Goal: Task Accomplishment & Management: Manage account settings

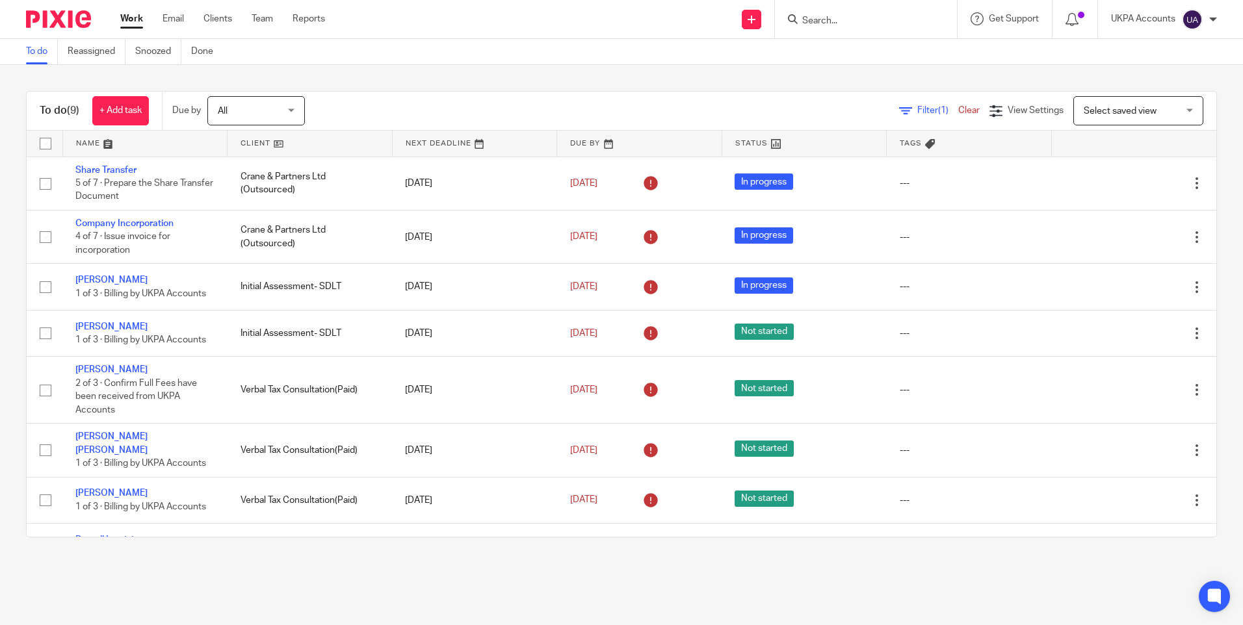
scroll to position [72, 0]
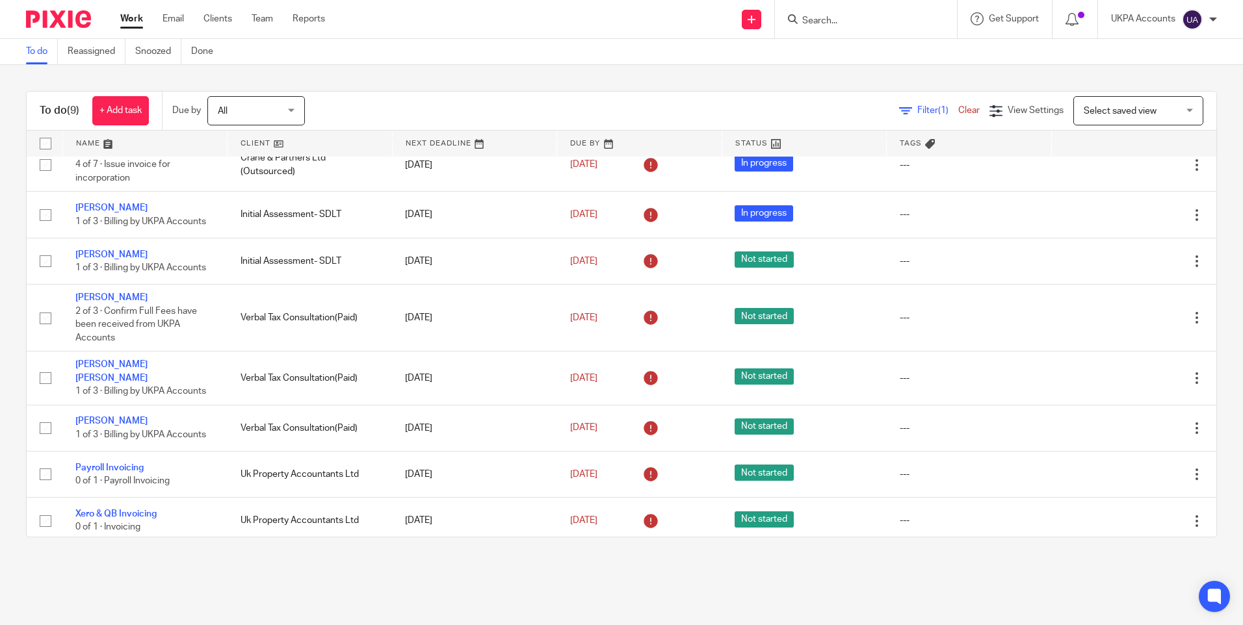
click at [40, 51] on link "To do" at bounding box center [42, 51] width 32 height 25
click at [503, 86] on div "To do (9) + Add task Due by All All Today Tomorrow This week Next week This mon…" at bounding box center [621, 314] width 1243 height 499
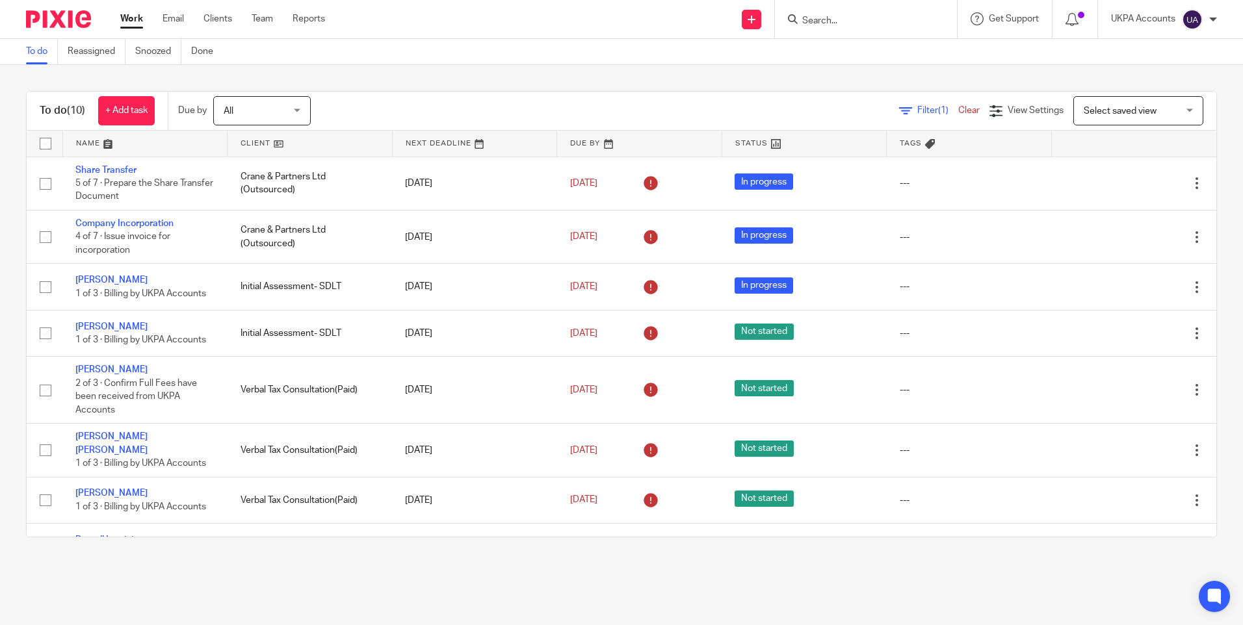
click at [36, 50] on link "To do" at bounding box center [42, 51] width 32 height 25
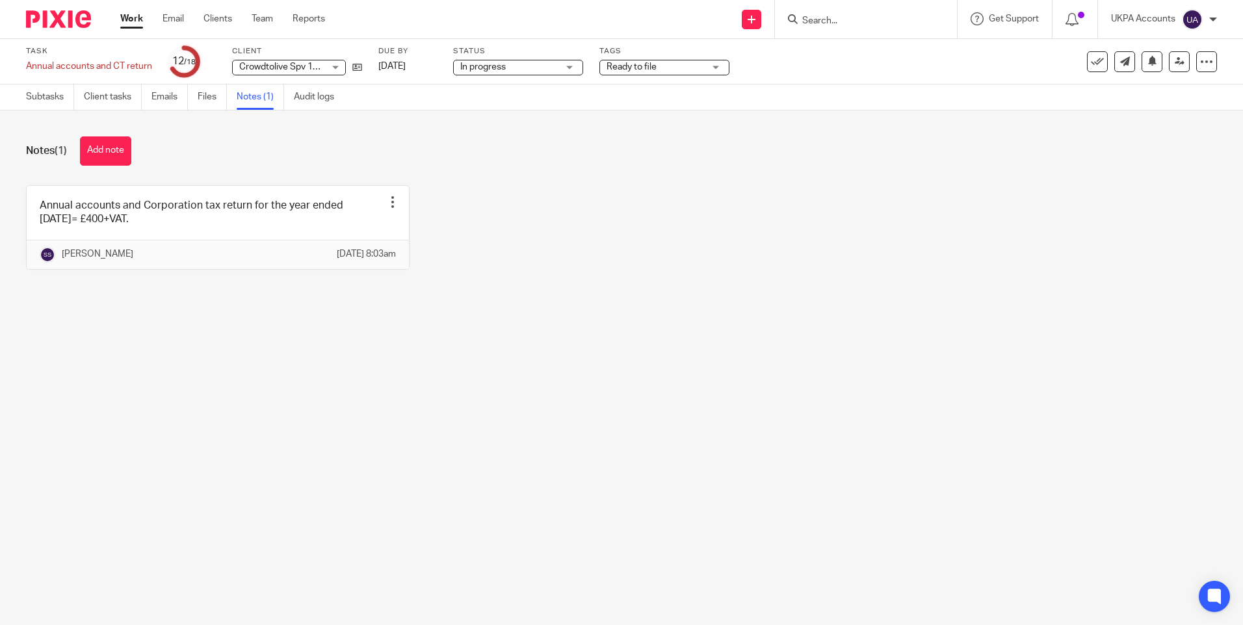
drag, startPoint x: 690, startPoint y: 332, endPoint x: 712, endPoint y: 323, distance: 23.3
click at [691, 332] on main "Task Annual accounts and CT return Save Annual accounts and CT return 12 /18 Cl…" at bounding box center [621, 312] width 1243 height 625
drag, startPoint x: 549, startPoint y: 284, endPoint x: 560, endPoint y: 277, distance: 13.2
click at [551, 284] on div "Annual accounts and Corporation tax return for the year ended 30 November 2024=…" at bounding box center [611, 237] width 1211 height 104
click at [523, 376] on main "Task Annual accounts and CT return Save Annual accounts and CT return 12 /18 Cl…" at bounding box center [621, 312] width 1243 height 625
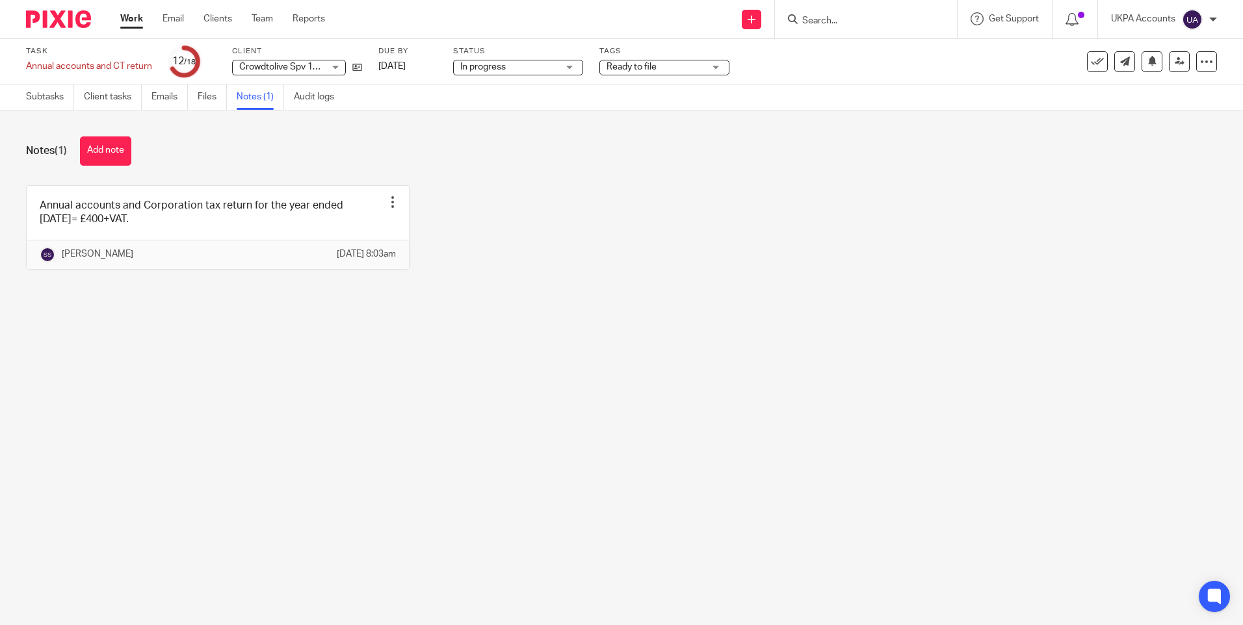
click at [111, 146] on button "Add note" at bounding box center [105, 151] width 51 height 29
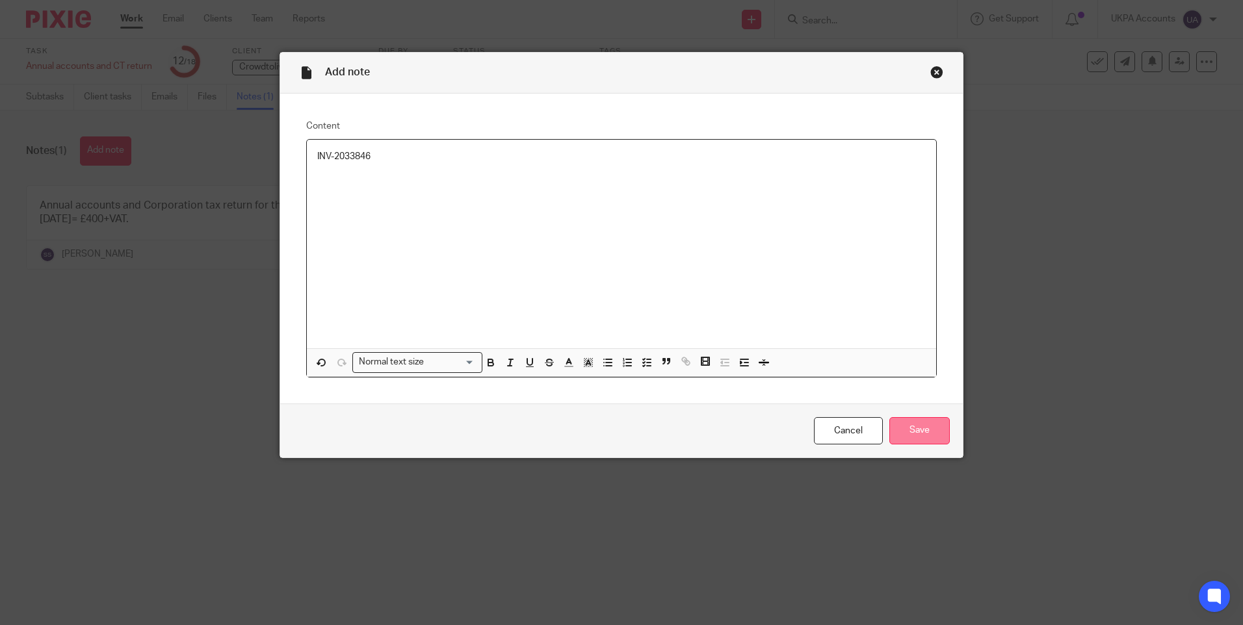
click at [897, 426] on input "Save" at bounding box center [919, 431] width 60 height 28
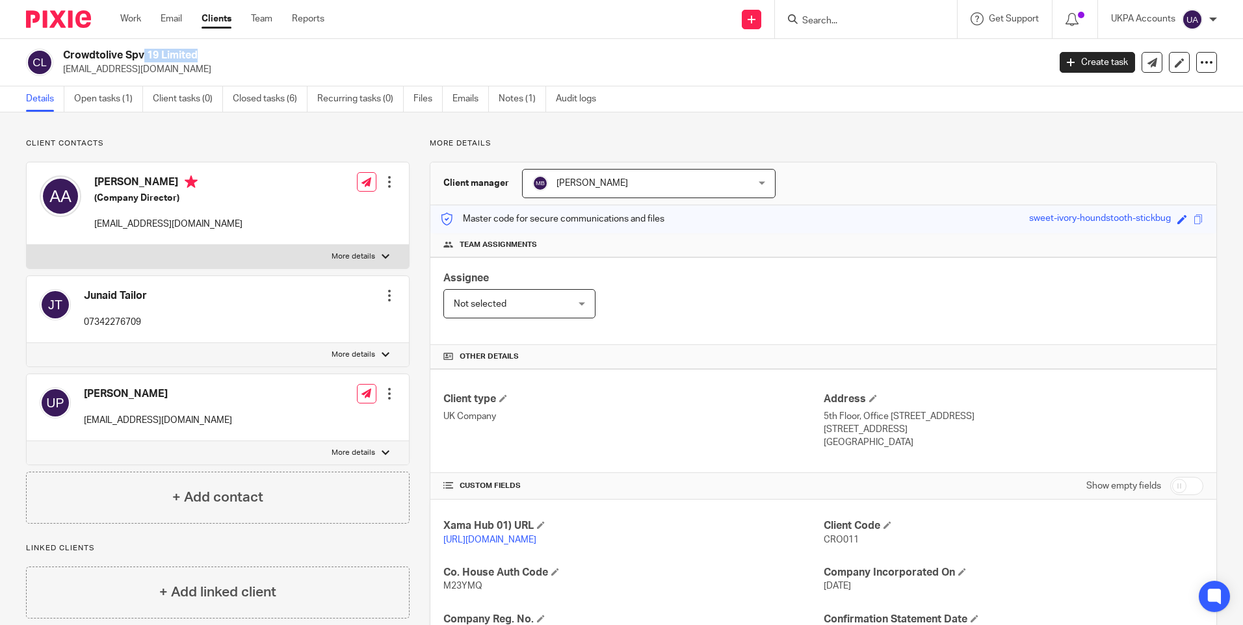
click at [333, 138] on div "Client contacts Anouar Adham (Company Director) aadham@crowdtolive.com Edit con…" at bounding box center [621, 492] width 1243 height 761
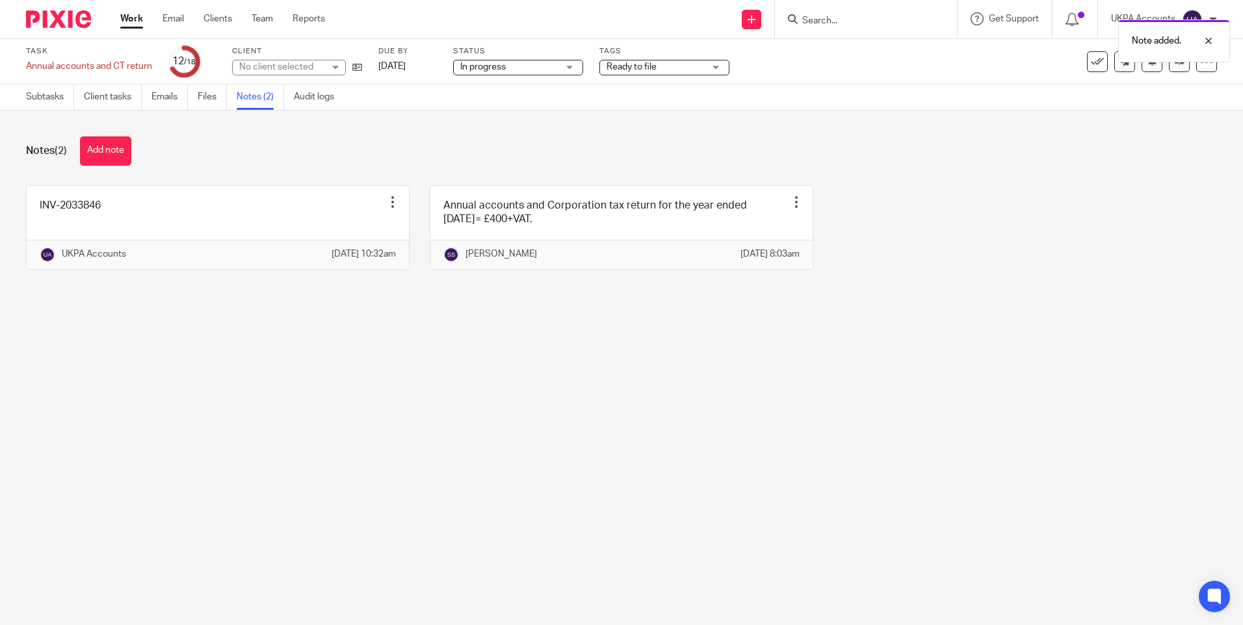
click at [543, 410] on main "Task Annual accounts and CT return Save Annual accounts and CT return 12 /18 Cl…" at bounding box center [621, 312] width 1243 height 625
click at [212, 153] on div "Notes (2) Add note" at bounding box center [621, 151] width 1191 height 29
click at [49, 101] on link "Subtasks" at bounding box center [50, 97] width 48 height 25
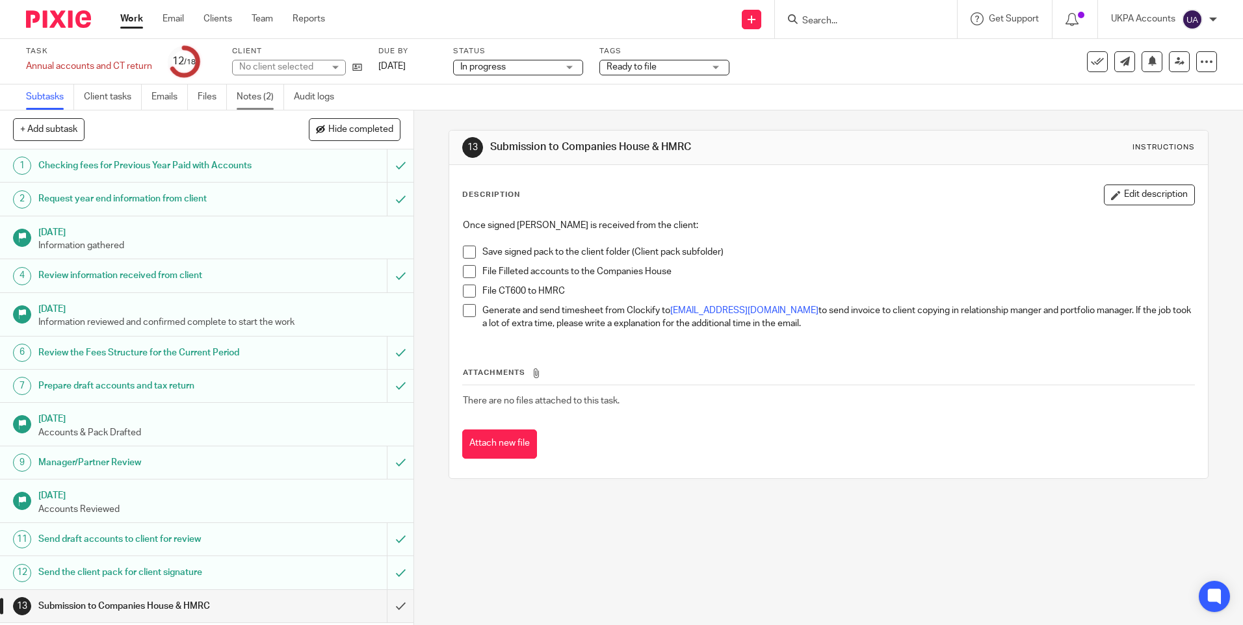
click at [258, 97] on link "Notes (2)" at bounding box center [260, 97] width 47 height 25
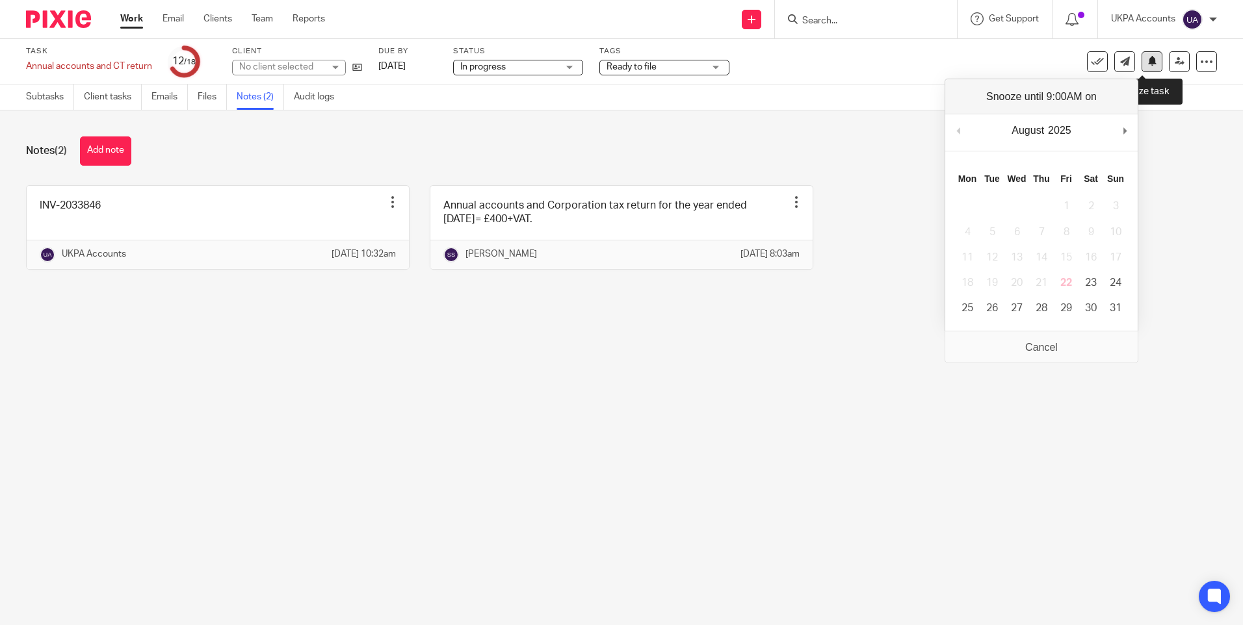
click at [1148, 60] on icon at bounding box center [1153, 61] width 10 height 10
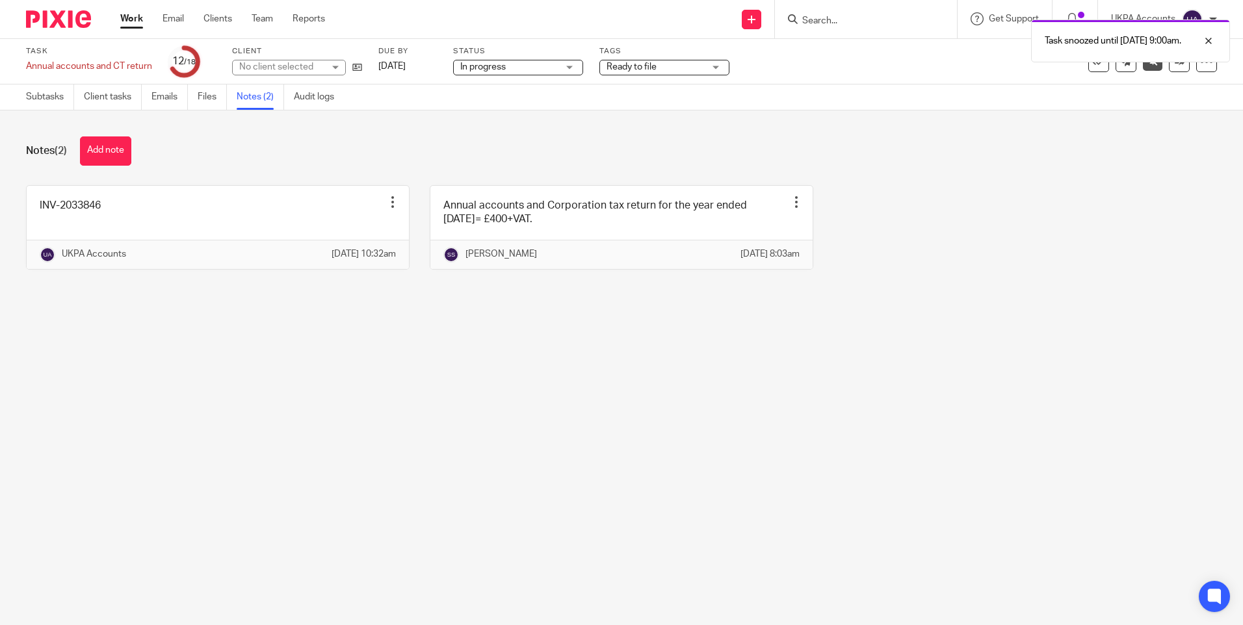
click at [133, 18] on link "Work" at bounding box center [131, 18] width 23 height 13
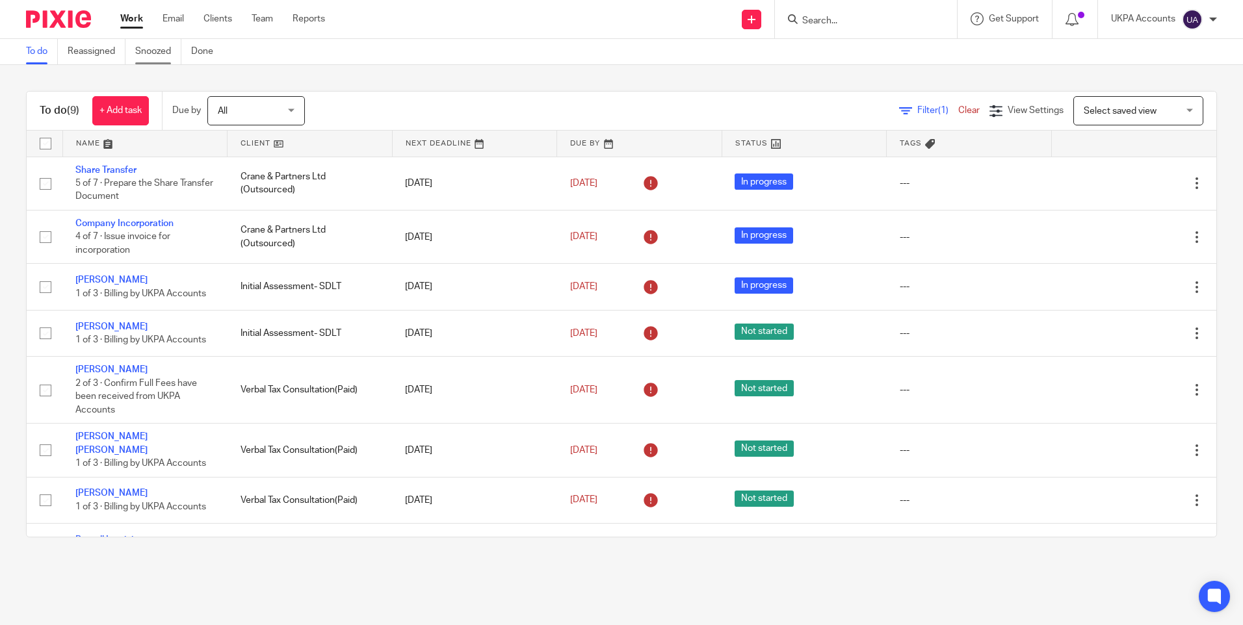
click at [154, 57] on link "Snoozed" at bounding box center [158, 51] width 46 height 25
click at [157, 57] on link "Snoozed" at bounding box center [158, 51] width 46 height 25
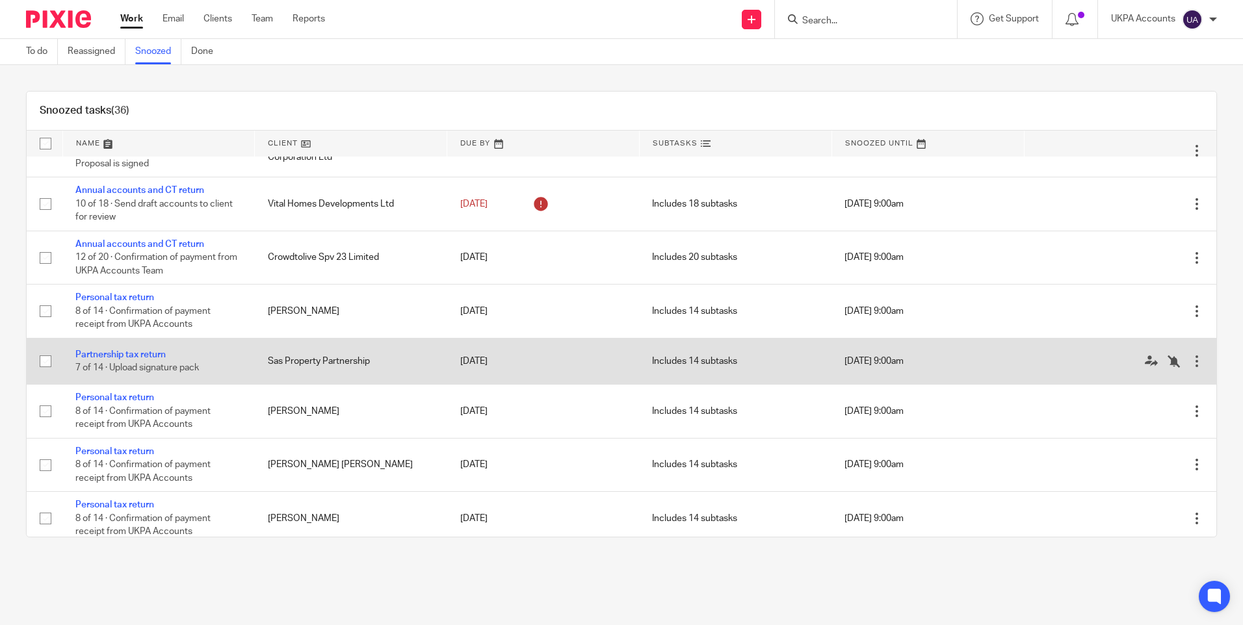
scroll to position [1539, 0]
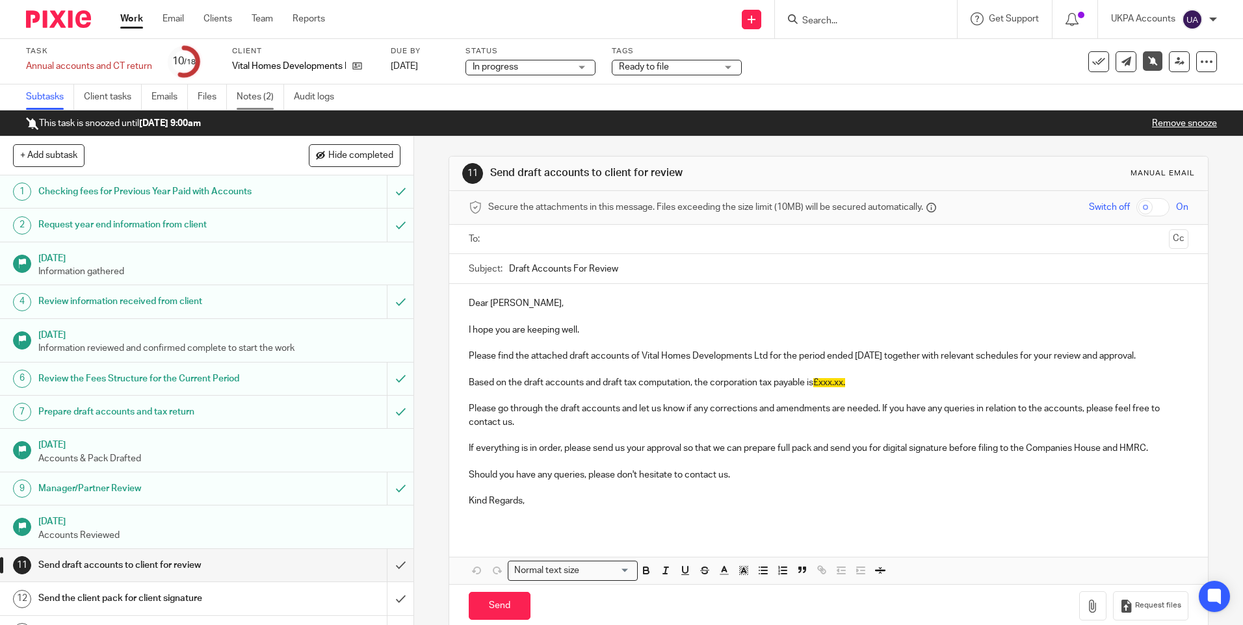
click at [273, 99] on link "Notes (2)" at bounding box center [260, 97] width 47 height 25
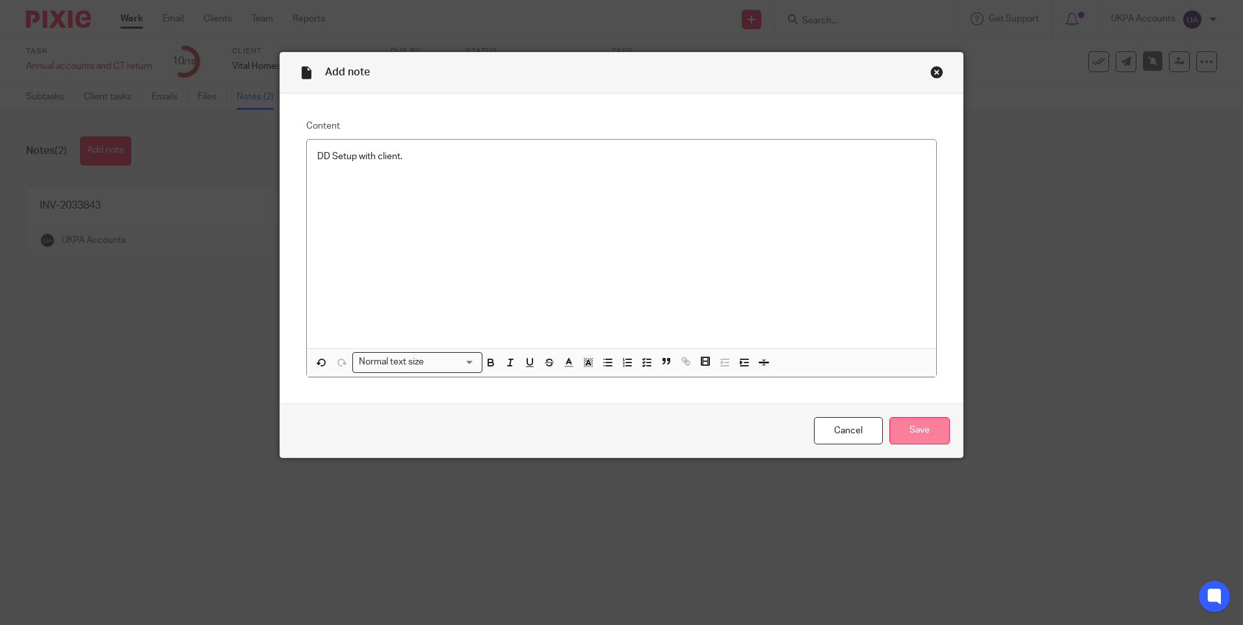
click at [932, 434] on input "Save" at bounding box center [919, 431] width 60 height 28
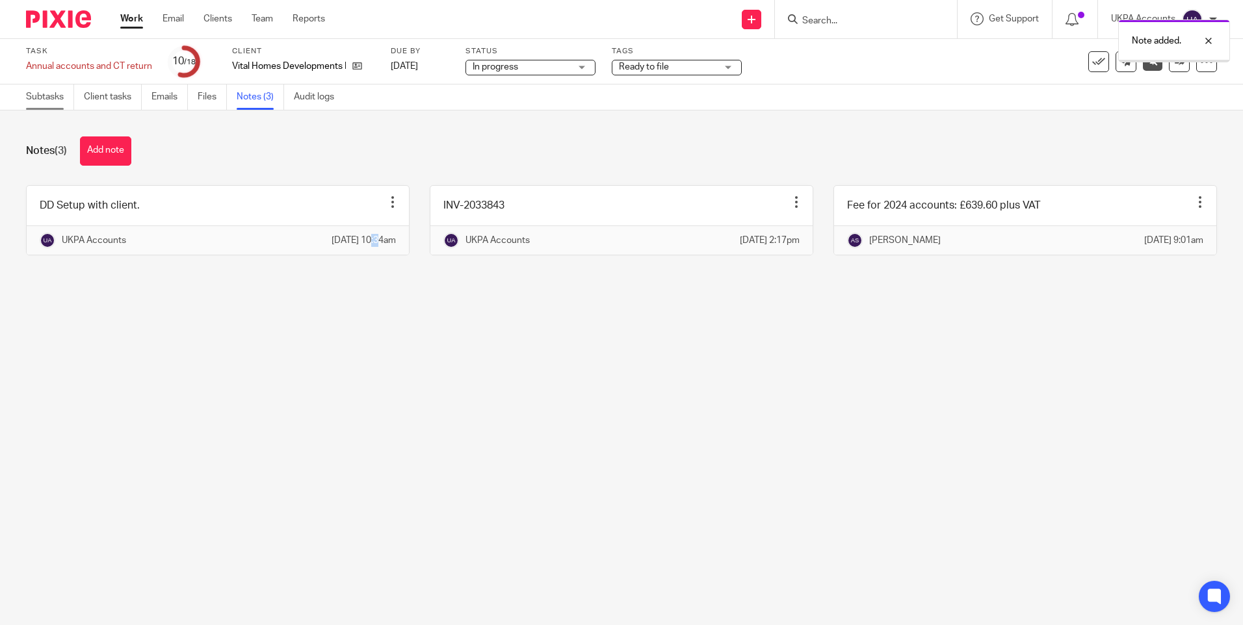
click at [46, 98] on link "Subtasks" at bounding box center [50, 97] width 48 height 25
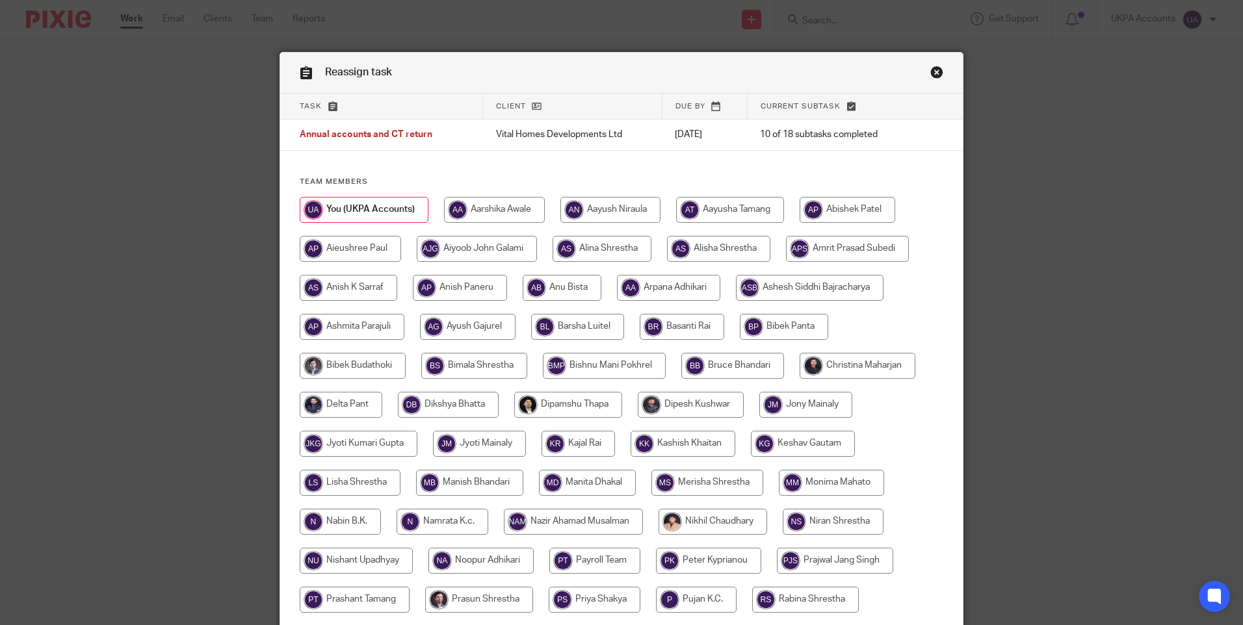
click at [727, 246] on input "radio" at bounding box center [718, 249] width 103 height 26
radio input "true"
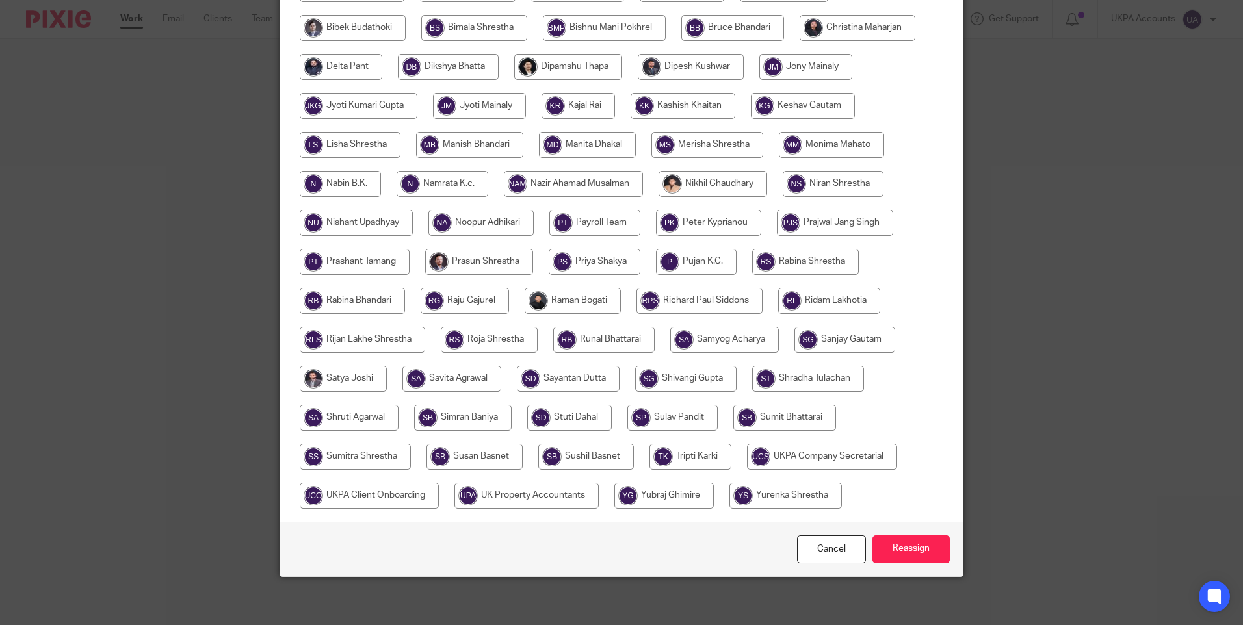
scroll to position [342, 0]
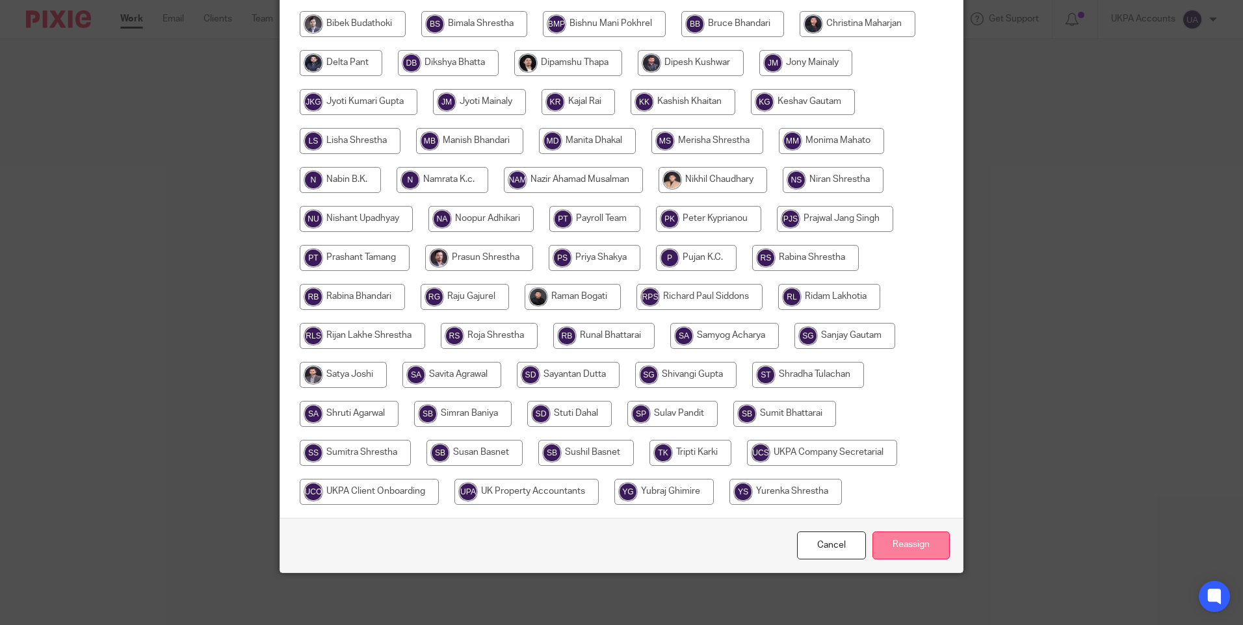
click at [882, 550] on input "Reassign" at bounding box center [911, 546] width 77 height 28
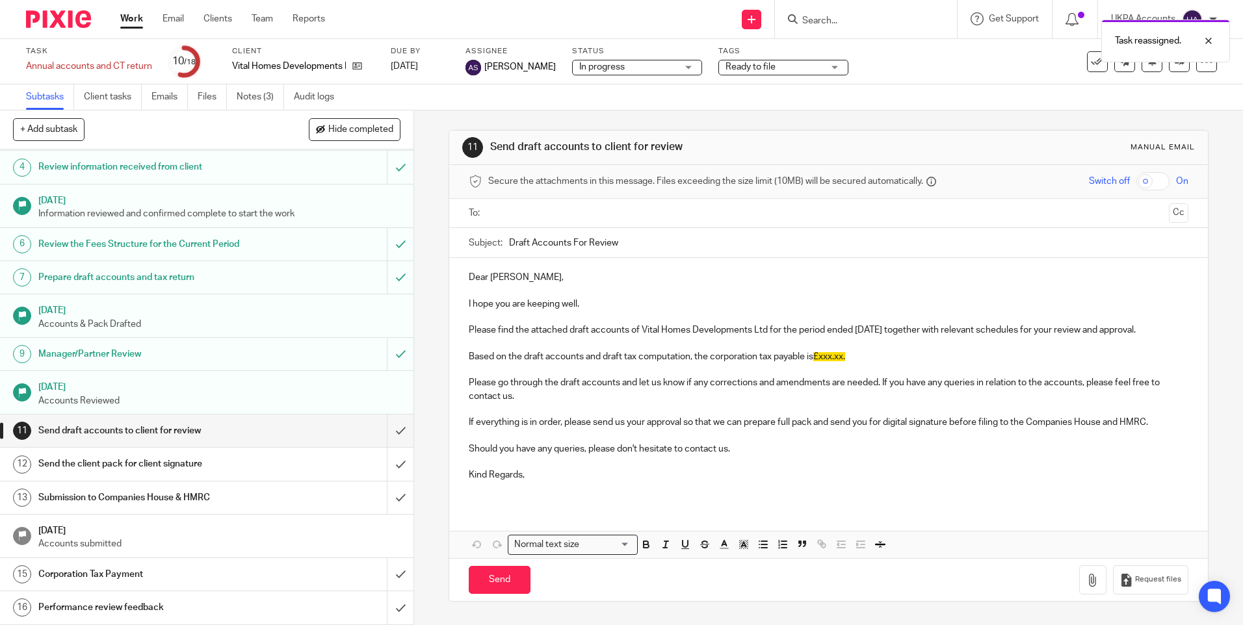
scroll to position [175, 0]
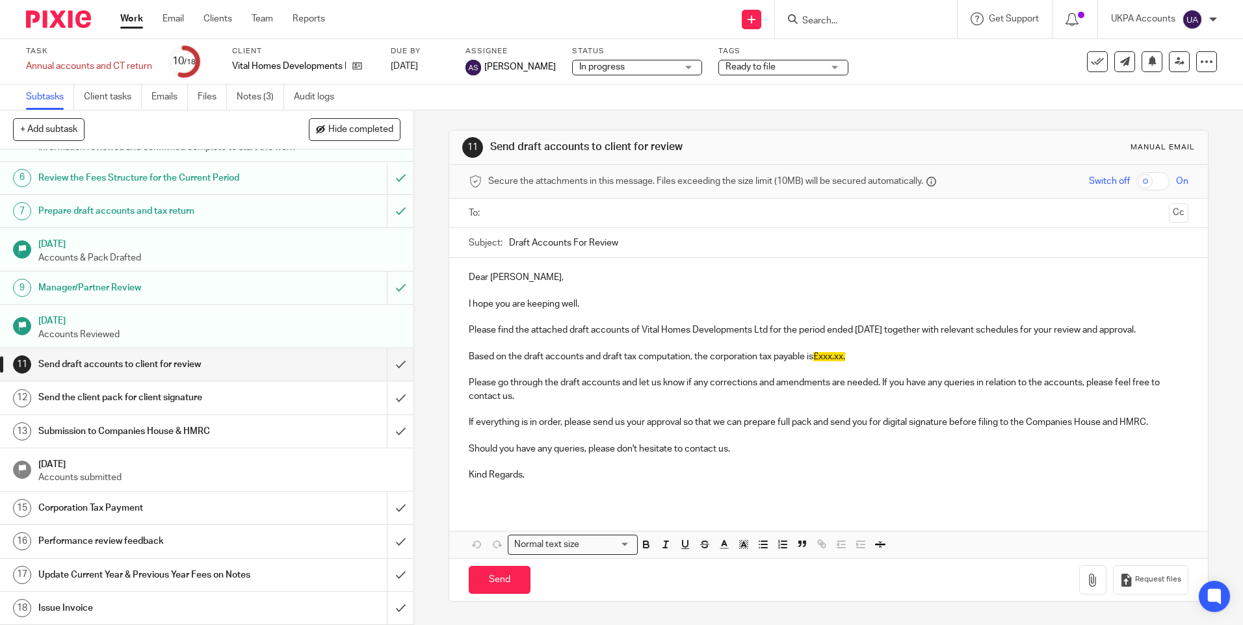
click at [136, 14] on link "Work" at bounding box center [131, 18] width 23 height 13
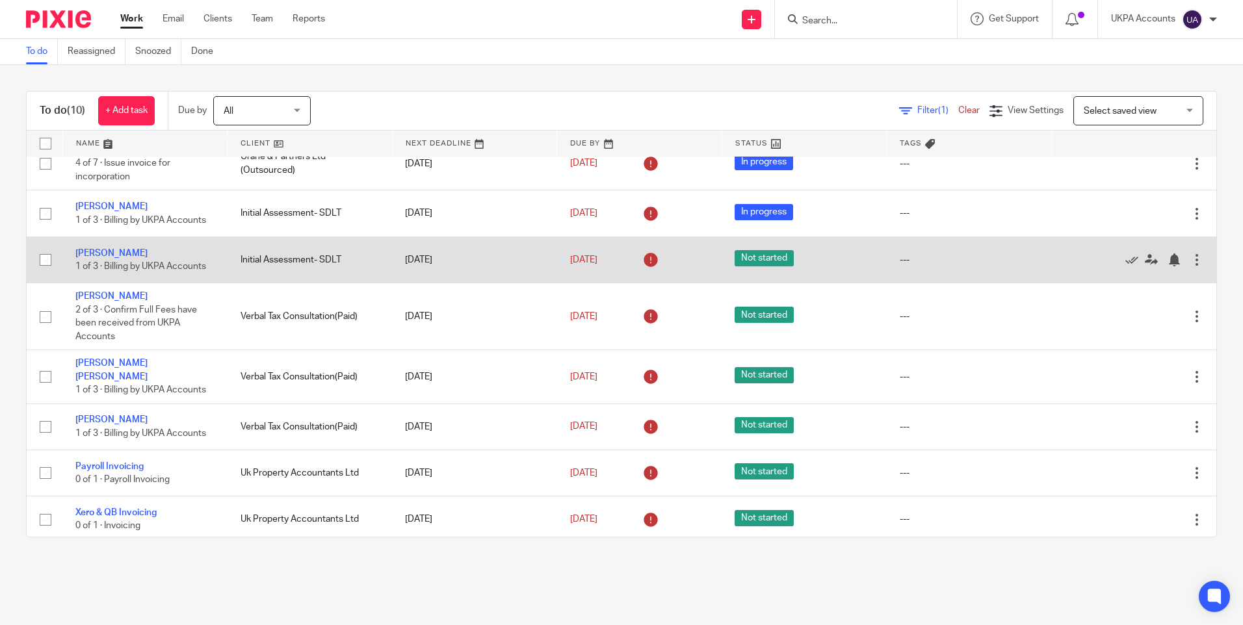
scroll to position [125, 0]
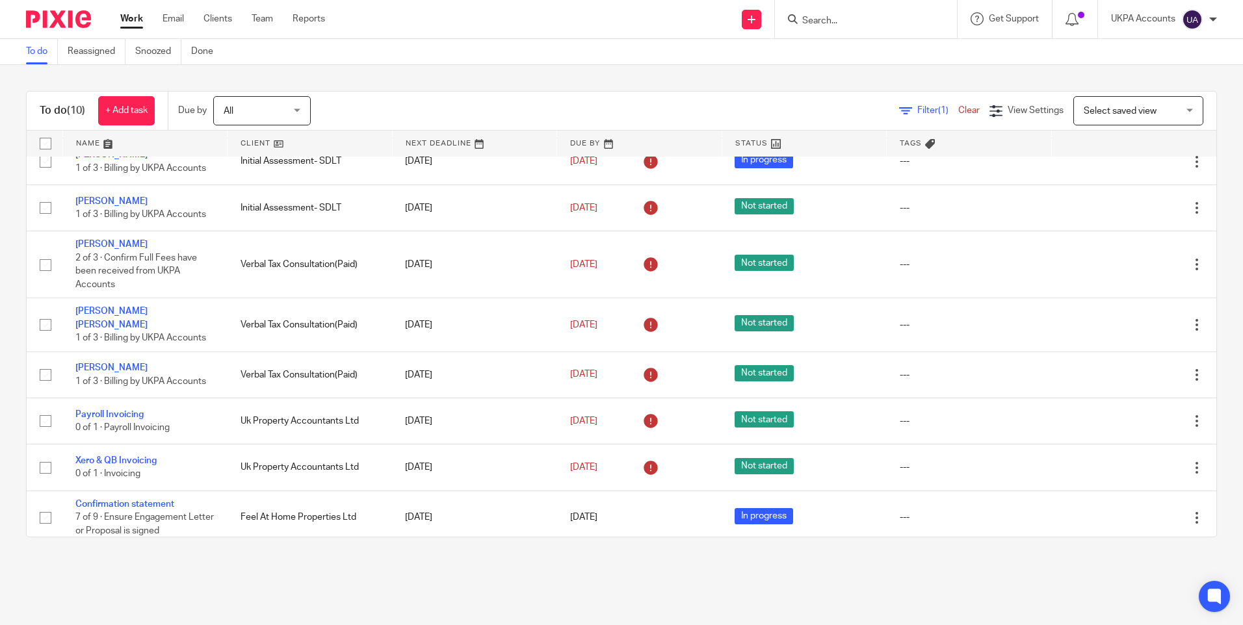
click at [133, 18] on link "Work" at bounding box center [131, 18] width 23 height 13
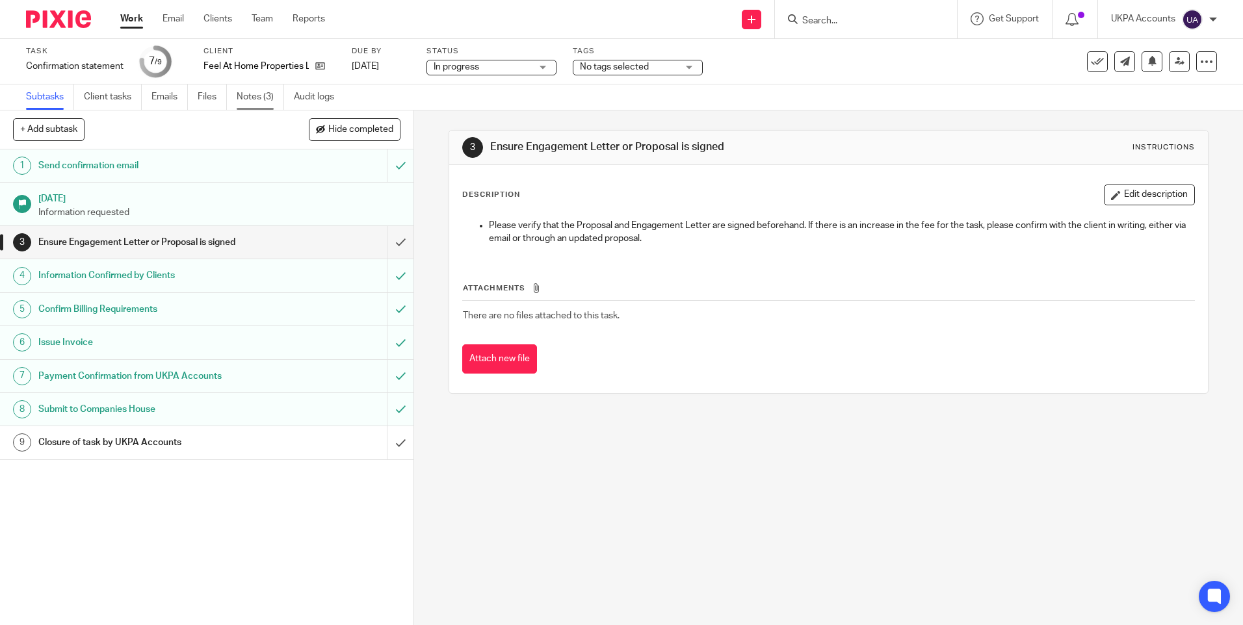
click at [264, 96] on link "Notes (3)" at bounding box center [260, 97] width 47 height 25
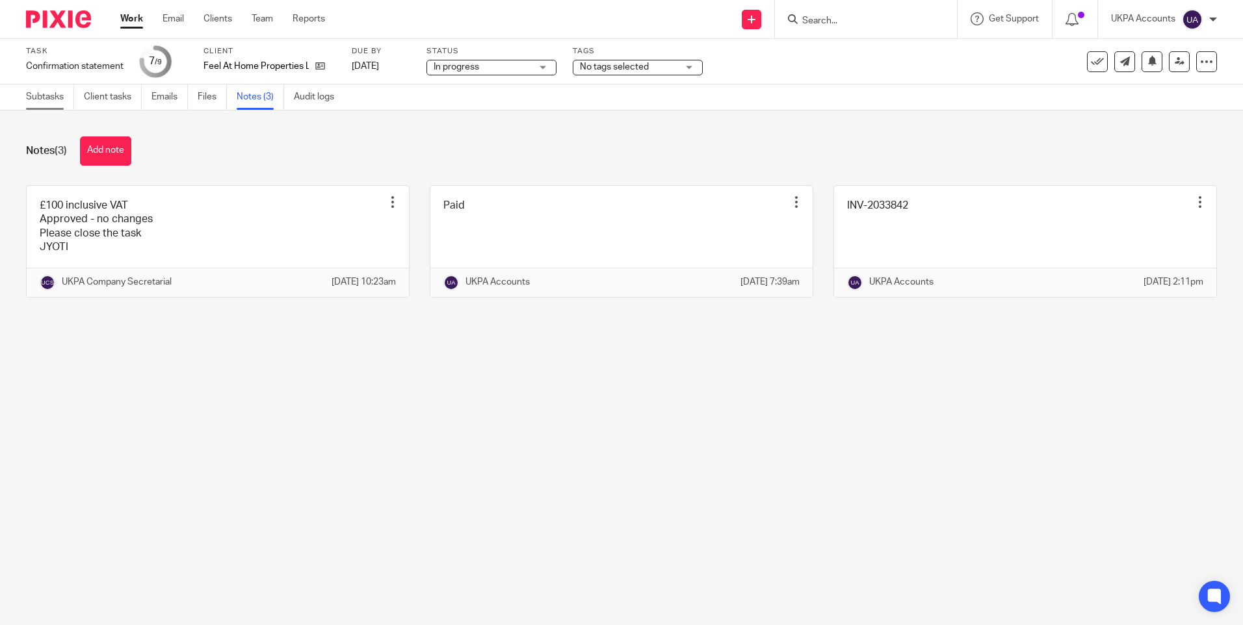
click at [57, 97] on link "Subtasks" at bounding box center [50, 97] width 48 height 25
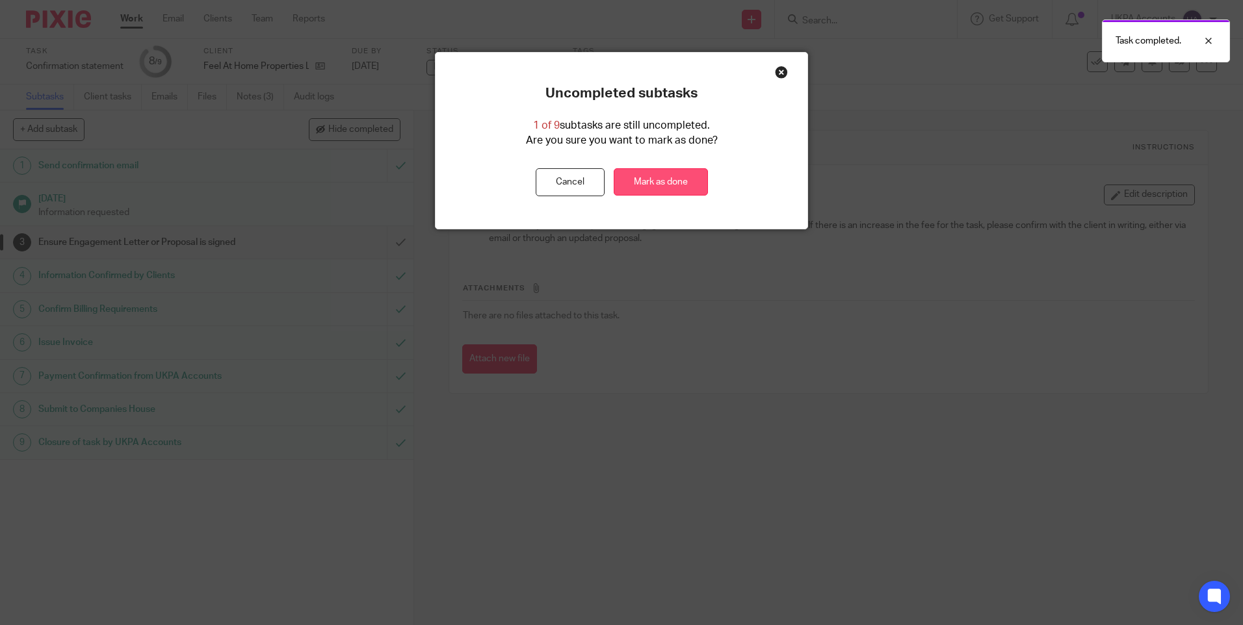
click at [638, 183] on link "Mark as done" at bounding box center [661, 182] width 94 height 28
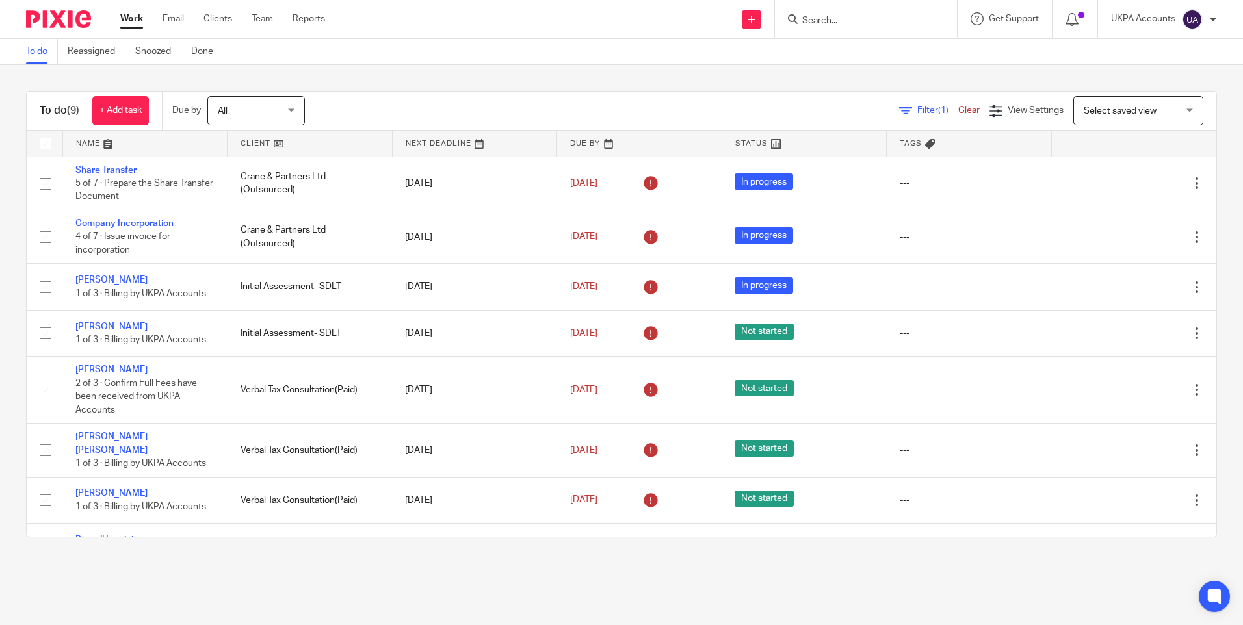
click at [38, 52] on link "To do" at bounding box center [42, 51] width 32 height 25
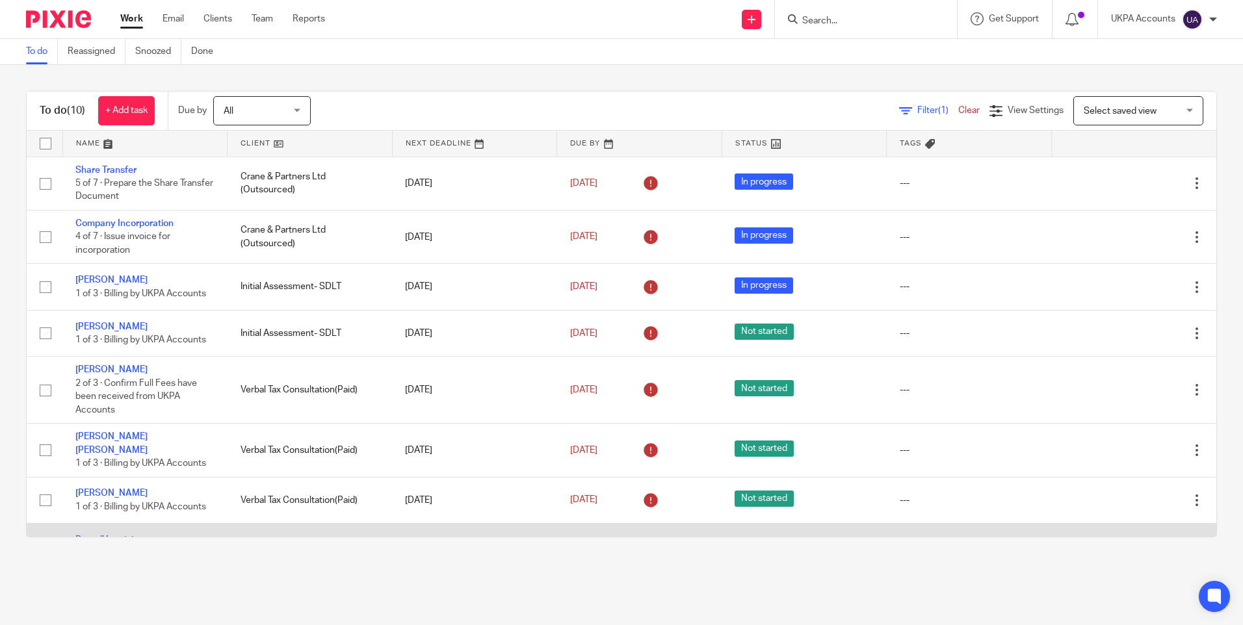
scroll to position [125, 0]
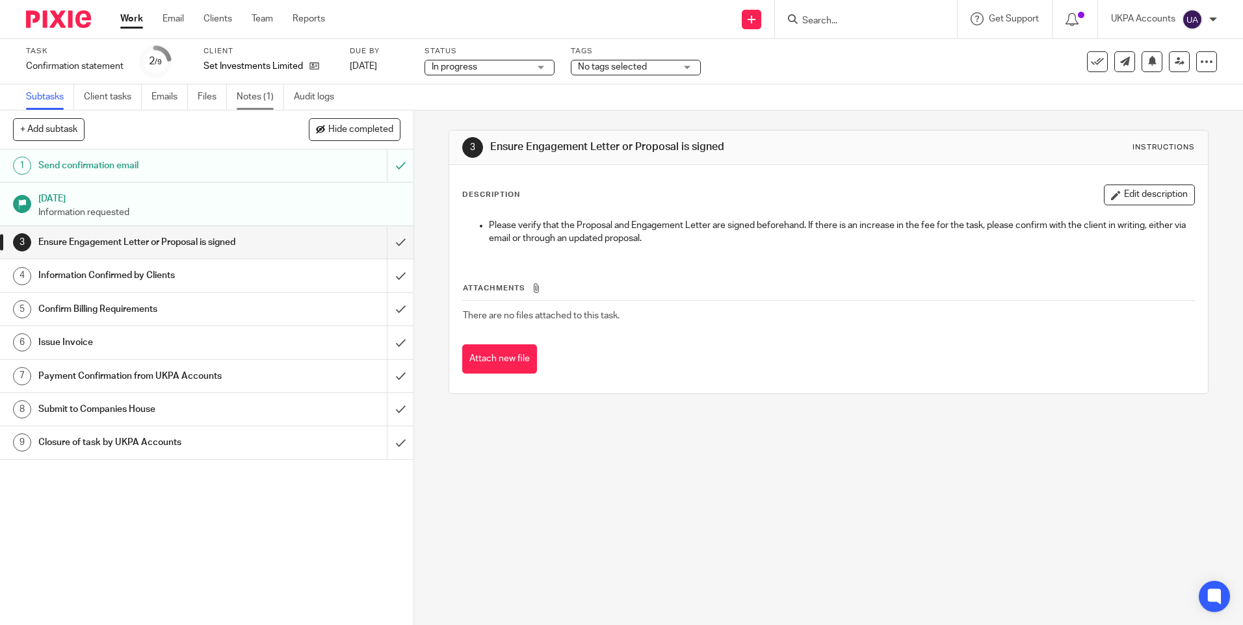
click at [263, 96] on link "Notes (1)" at bounding box center [260, 97] width 47 height 25
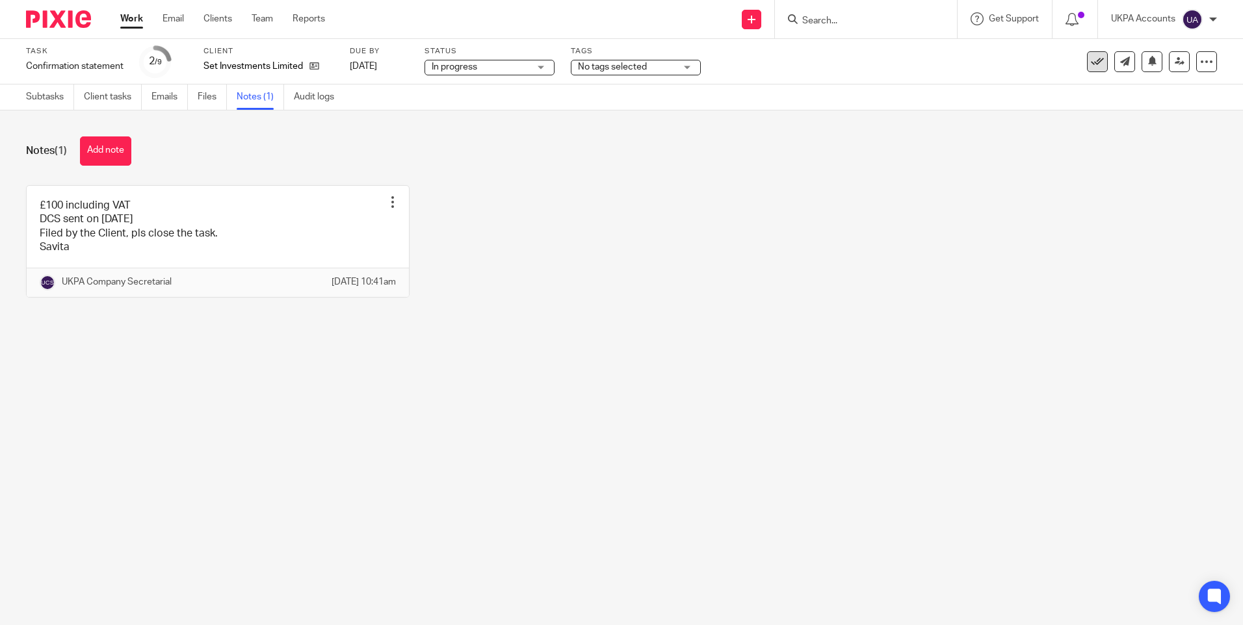
click at [1091, 64] on icon at bounding box center [1097, 61] width 13 height 13
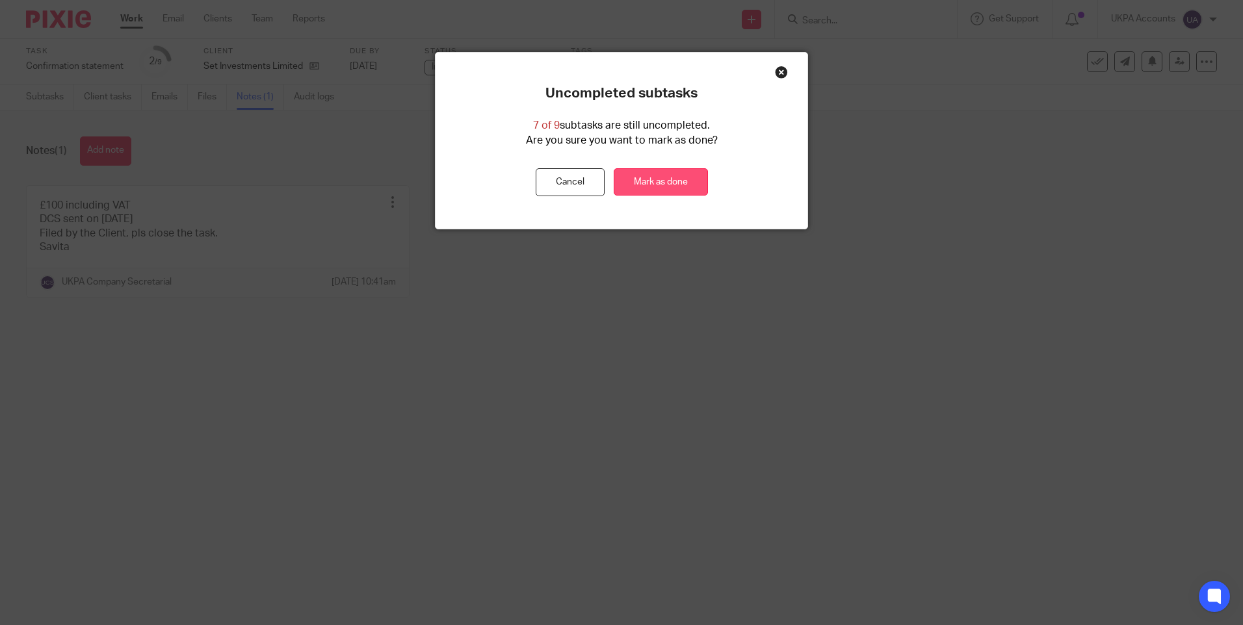
click at [678, 179] on link "Mark as done" at bounding box center [661, 182] width 94 height 28
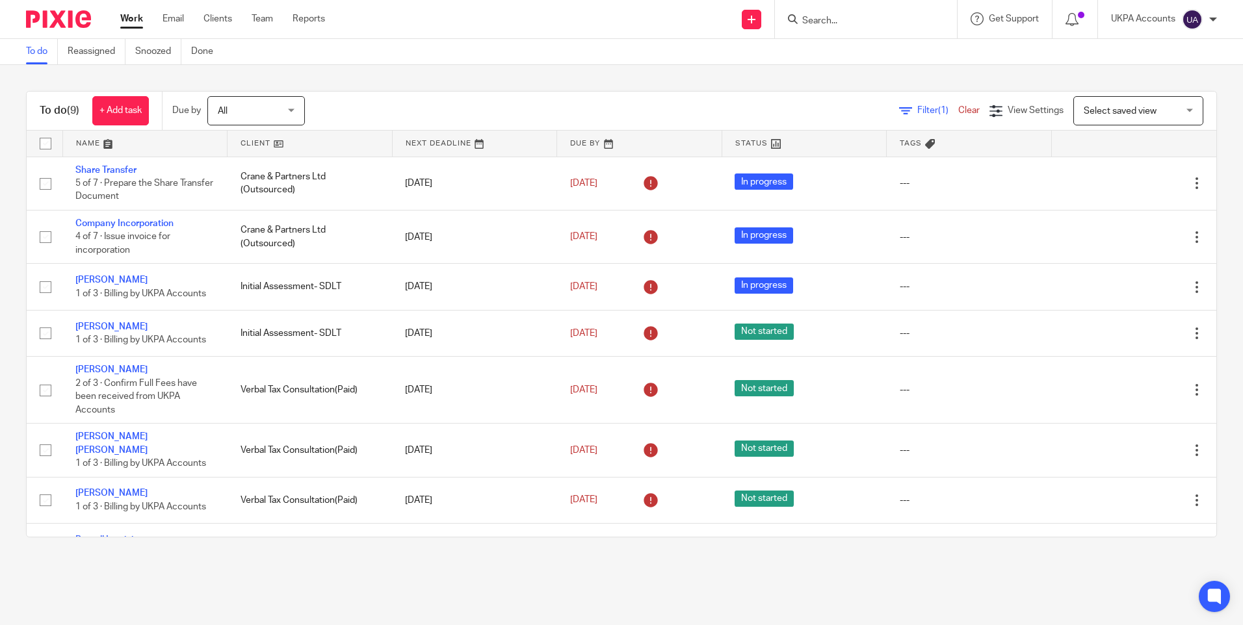
click at [42, 49] on link "To do" at bounding box center [42, 51] width 32 height 25
click at [42, 54] on link "To do" at bounding box center [42, 51] width 32 height 25
click at [360, 95] on div "To do (9) + Add task Due by All All [DATE] [DATE] This week Next week This mont…" at bounding box center [622, 111] width 1190 height 39
click at [371, 89] on div "To do (9) + Add task Due by All All Today Tomorrow This week Next week This mon…" at bounding box center [621, 314] width 1243 height 499
click at [373, 86] on div "To do (9) + Add task Due by All All Today Tomorrow This week Next week This mon…" at bounding box center [621, 314] width 1243 height 499
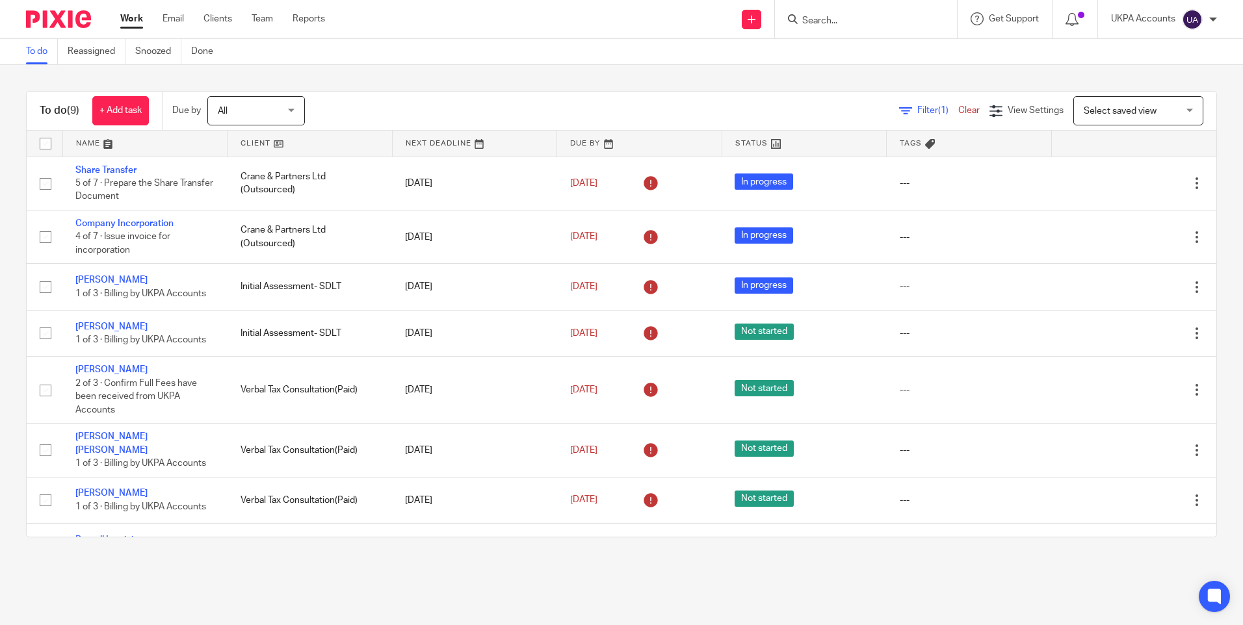
click at [35, 50] on link "To do" at bounding box center [42, 51] width 32 height 25
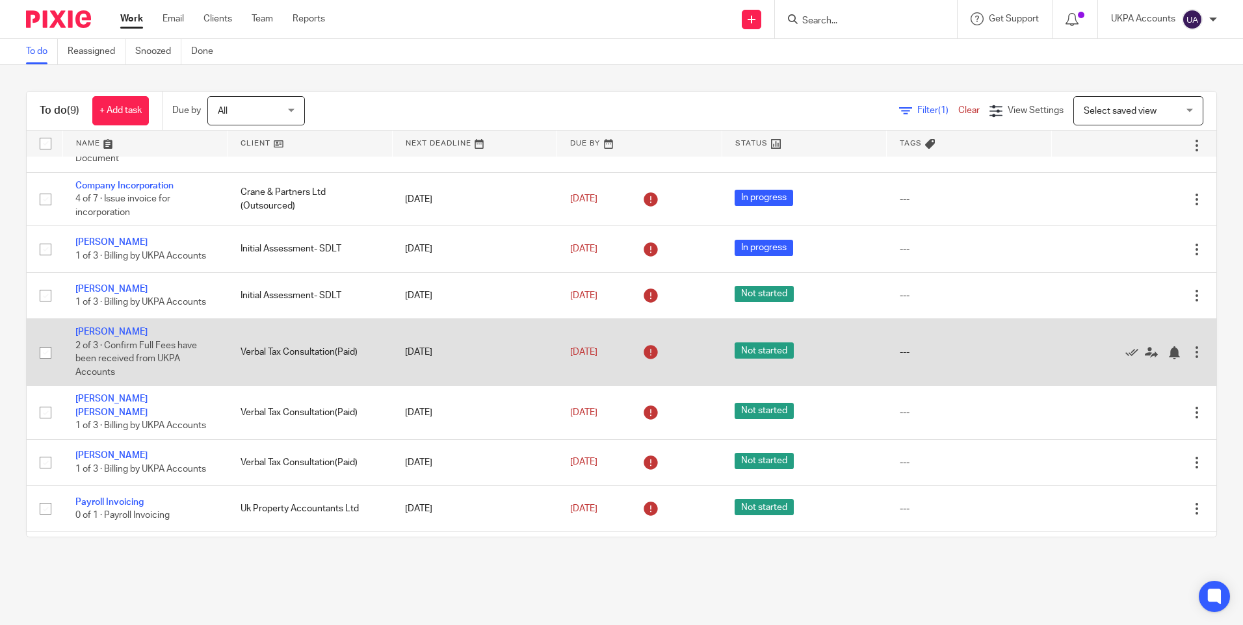
scroll to position [72, 0]
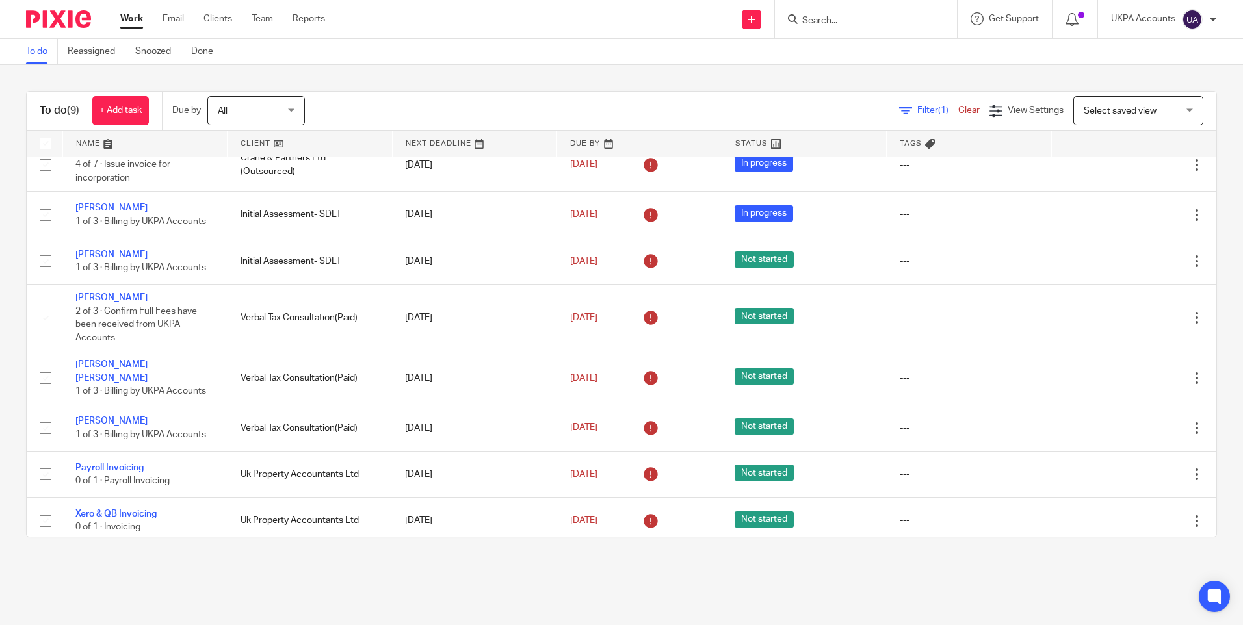
click at [38, 48] on link "To do" at bounding box center [42, 51] width 32 height 25
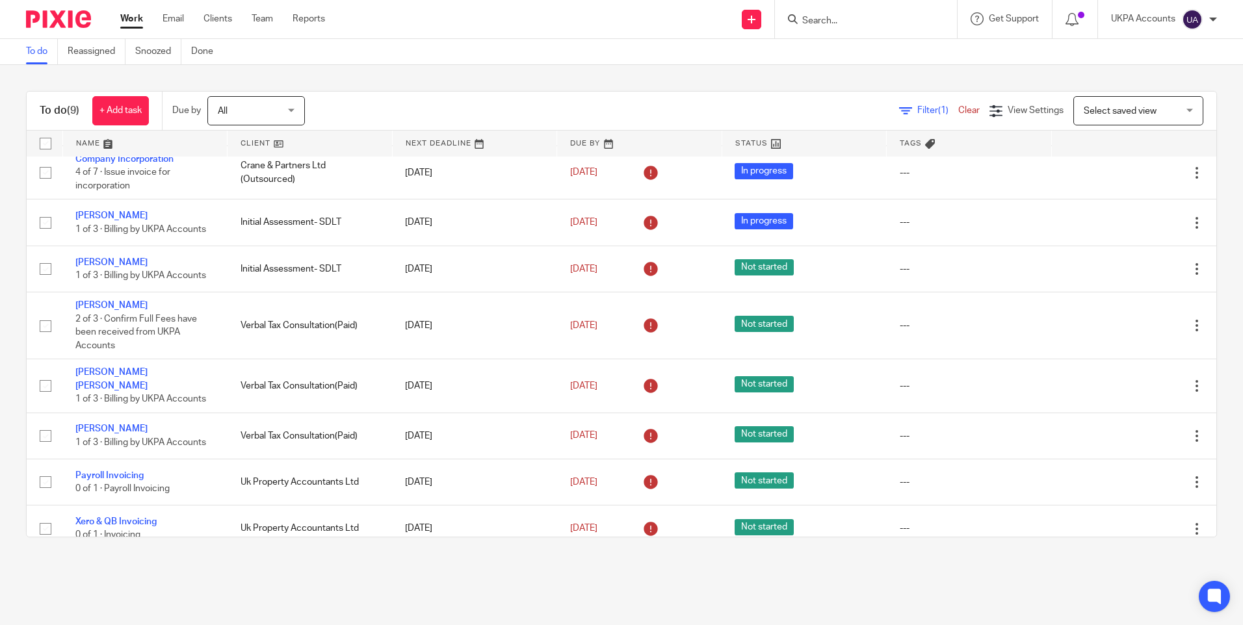
scroll to position [72, 0]
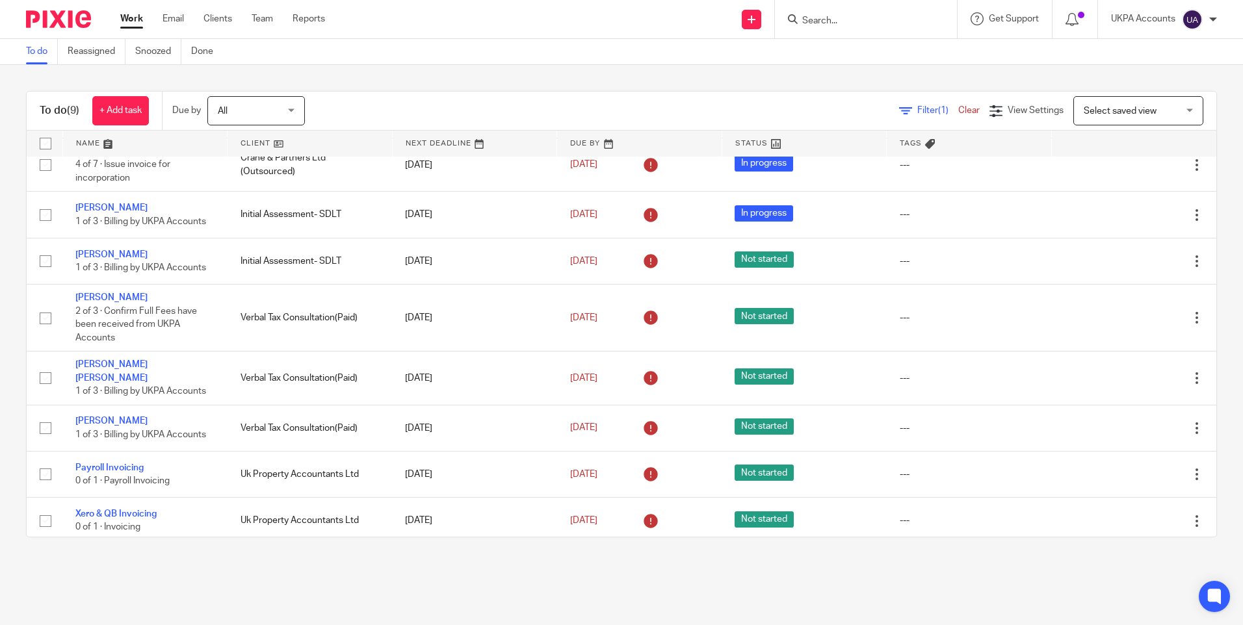
click at [273, 571] on main "To do Reassigned Snoozed Done To do (9) + Add task Due by All All [DATE] [DATE]…" at bounding box center [621, 312] width 1243 height 625
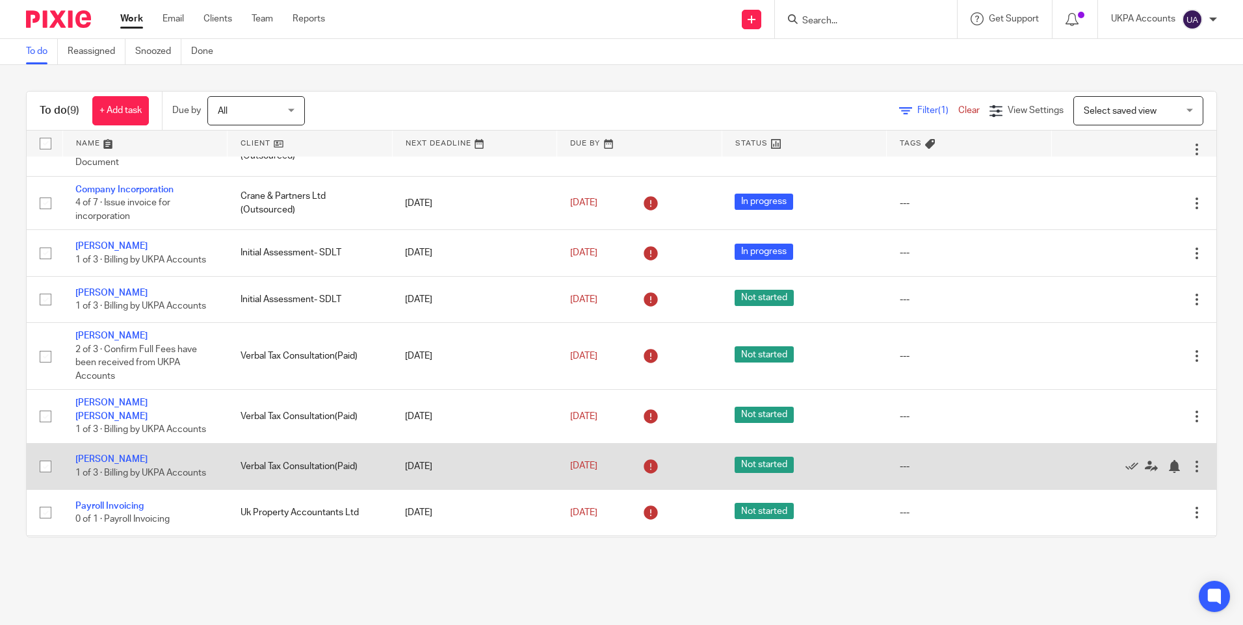
scroll to position [0, 0]
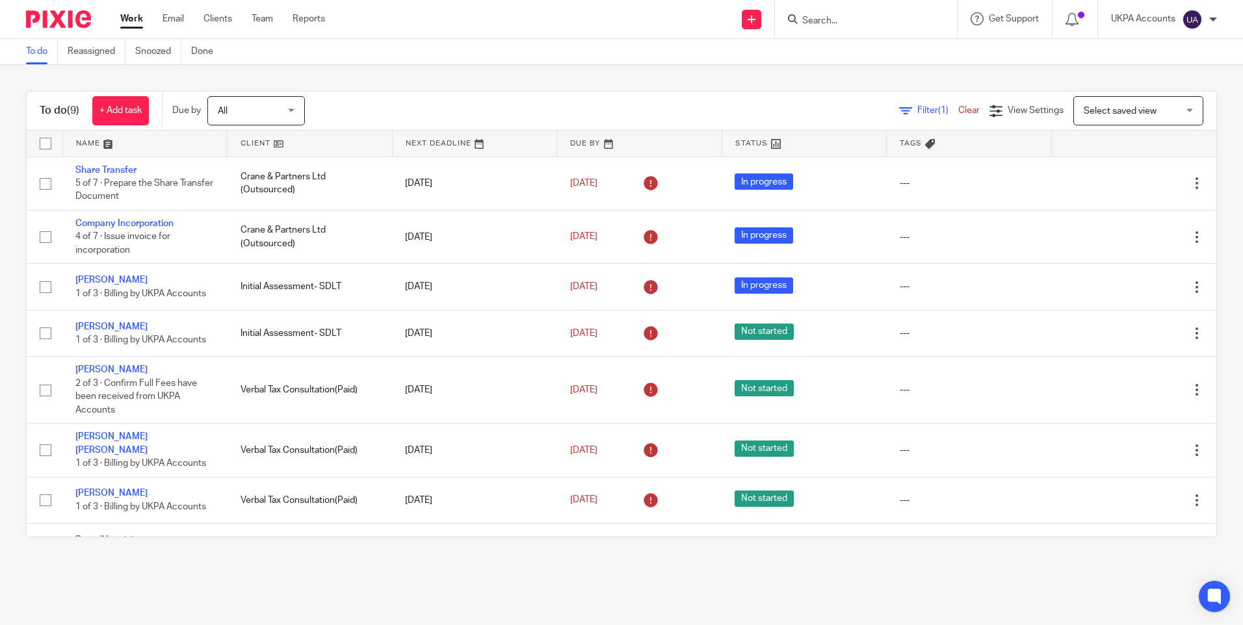
click at [838, 19] on input "Search" at bounding box center [859, 22] width 117 height 12
paste input "Propeteers"
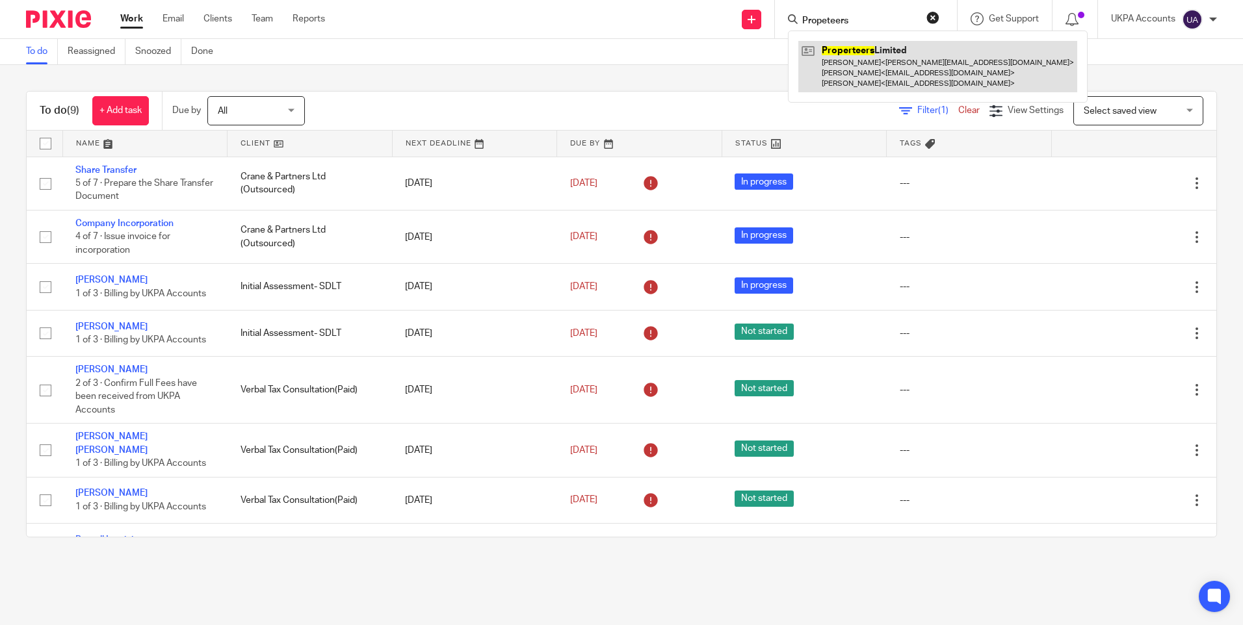
type input "Propeteers"
click at [843, 61] on link at bounding box center [937, 66] width 279 height 51
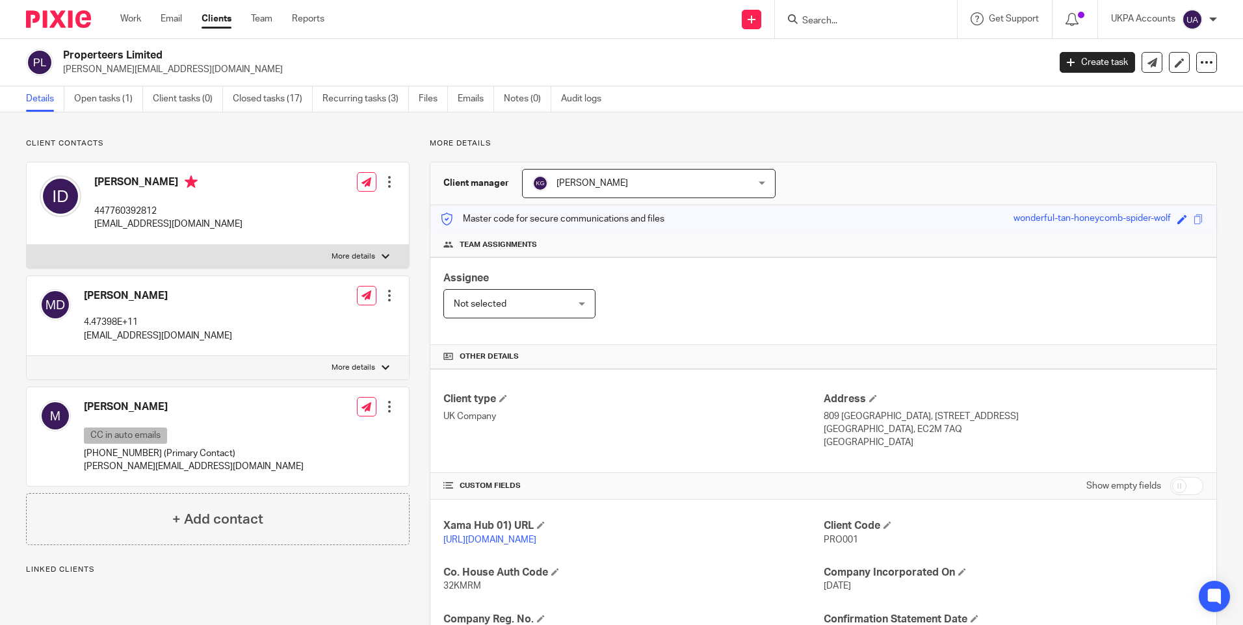
click at [126, 54] on h2 "Properteers Limited" at bounding box center [453, 56] width 781 height 14
copy div "Properteers Limited"
click at [129, 17] on link "Work" at bounding box center [130, 18] width 21 height 13
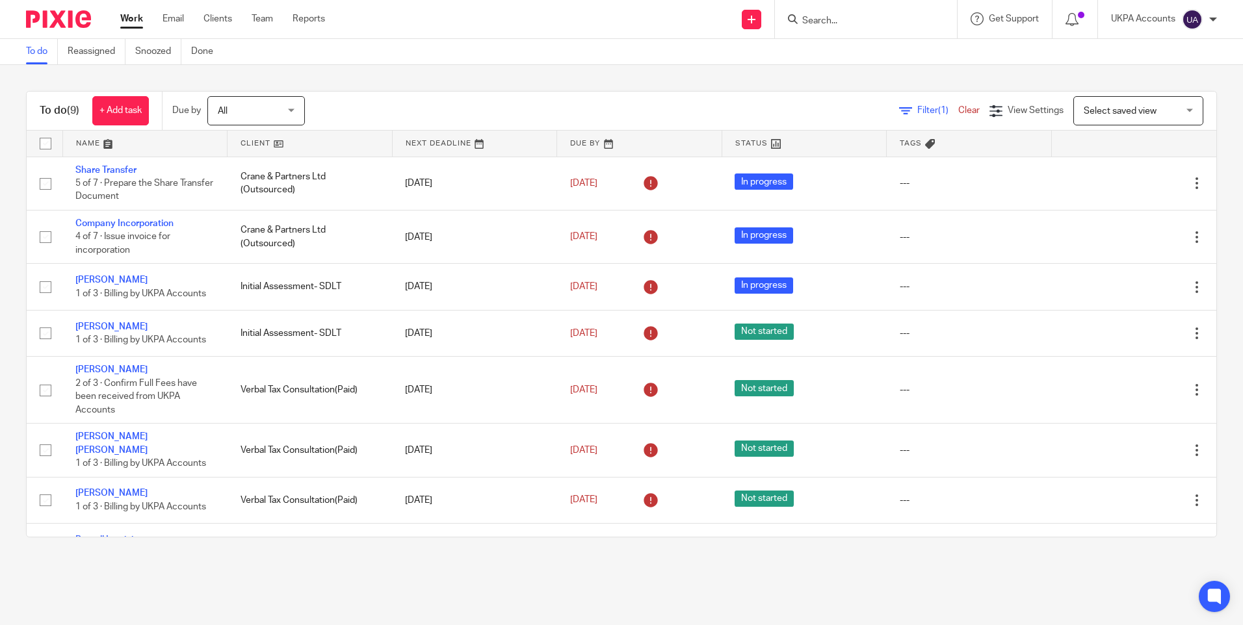
click at [817, 17] on input "Search" at bounding box center [859, 22] width 117 height 12
paste input "Jara Tan LLP"
type input "Jara Tan LLP"
click at [830, 50] on link at bounding box center [908, 56] width 220 height 30
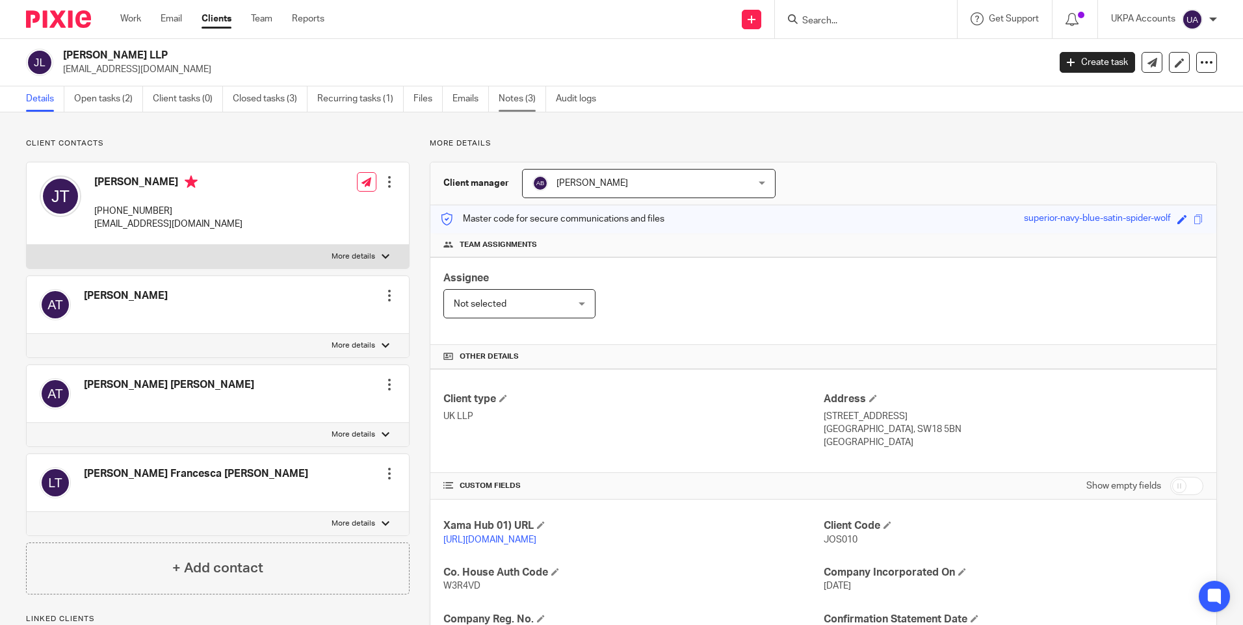
click at [531, 98] on link "Notes (3)" at bounding box center [522, 98] width 47 height 25
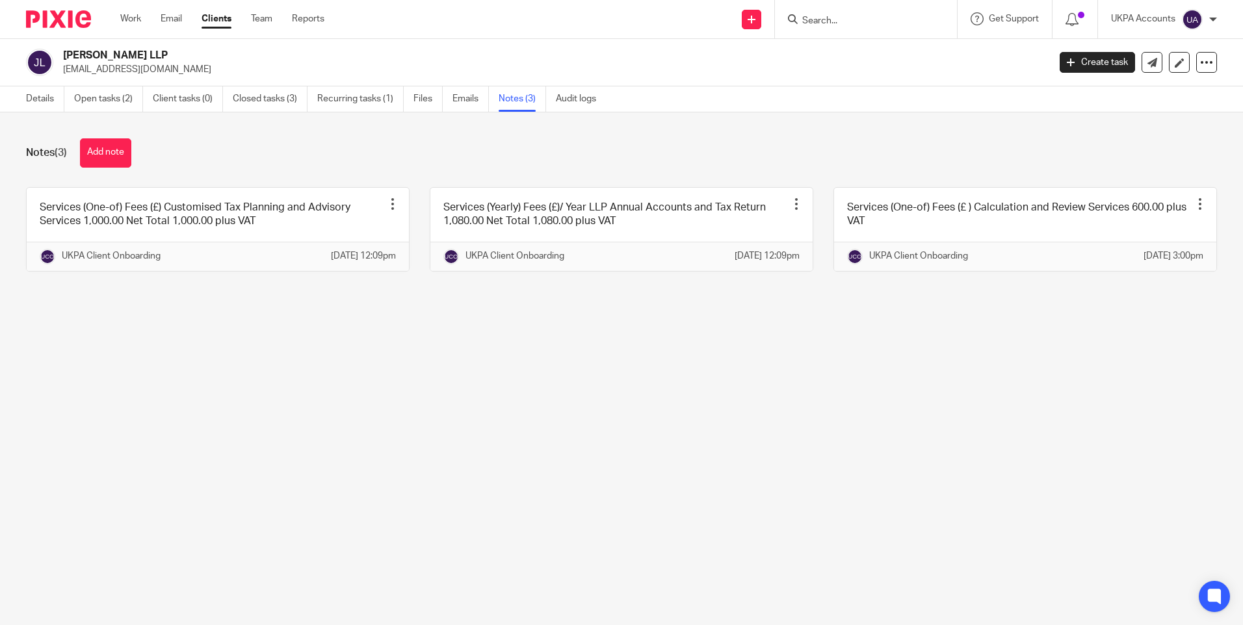
click at [118, 64] on p "[EMAIL_ADDRESS][DOMAIN_NAME]" at bounding box center [551, 69] width 977 height 13
copy main "[EMAIL_ADDRESS][DOMAIN_NAME] Create task Update from Companies House Export dat…"
click at [514, 420] on main "[PERSON_NAME] LLP [EMAIL_ADDRESS][DOMAIN_NAME] Create task Update from Companie…" at bounding box center [621, 312] width 1243 height 625
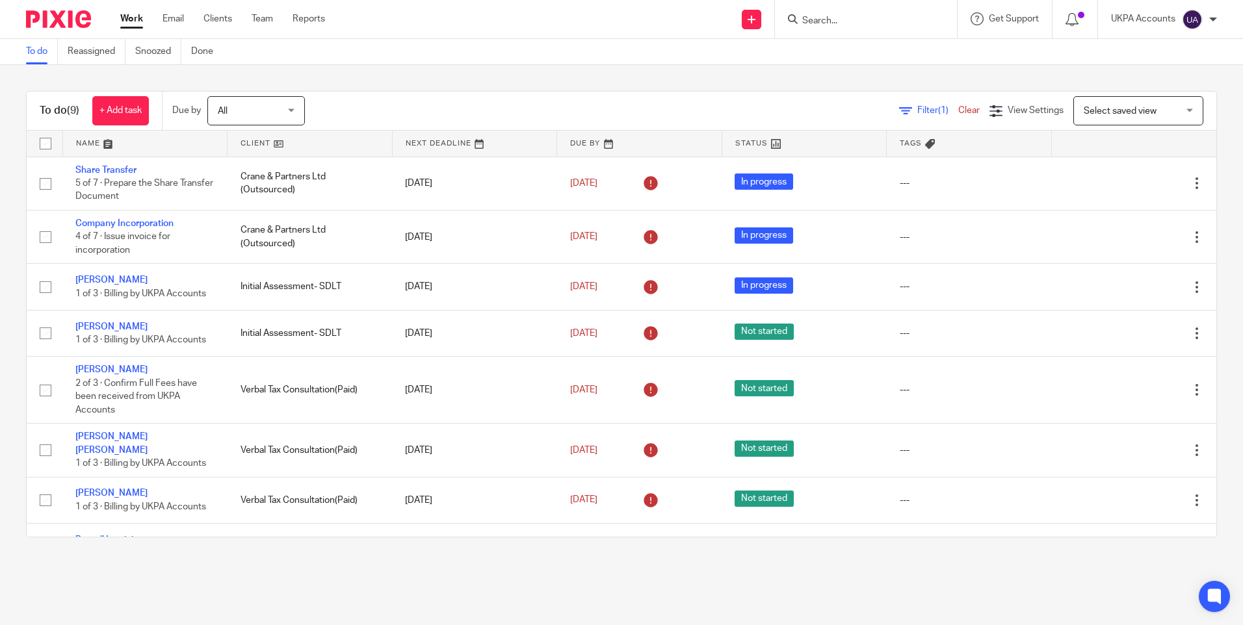
click at [29, 51] on link "To do" at bounding box center [42, 51] width 32 height 25
click at [44, 49] on link "To do" at bounding box center [42, 51] width 32 height 25
click at [40, 49] on link "To do" at bounding box center [42, 51] width 32 height 25
drag, startPoint x: 616, startPoint y: 84, endPoint x: 584, endPoint y: 93, distance: 32.5
click at [616, 84] on div "To do (9) + Add task Due by All All Today Tomorrow This week Next week This mon…" at bounding box center [621, 314] width 1243 height 499
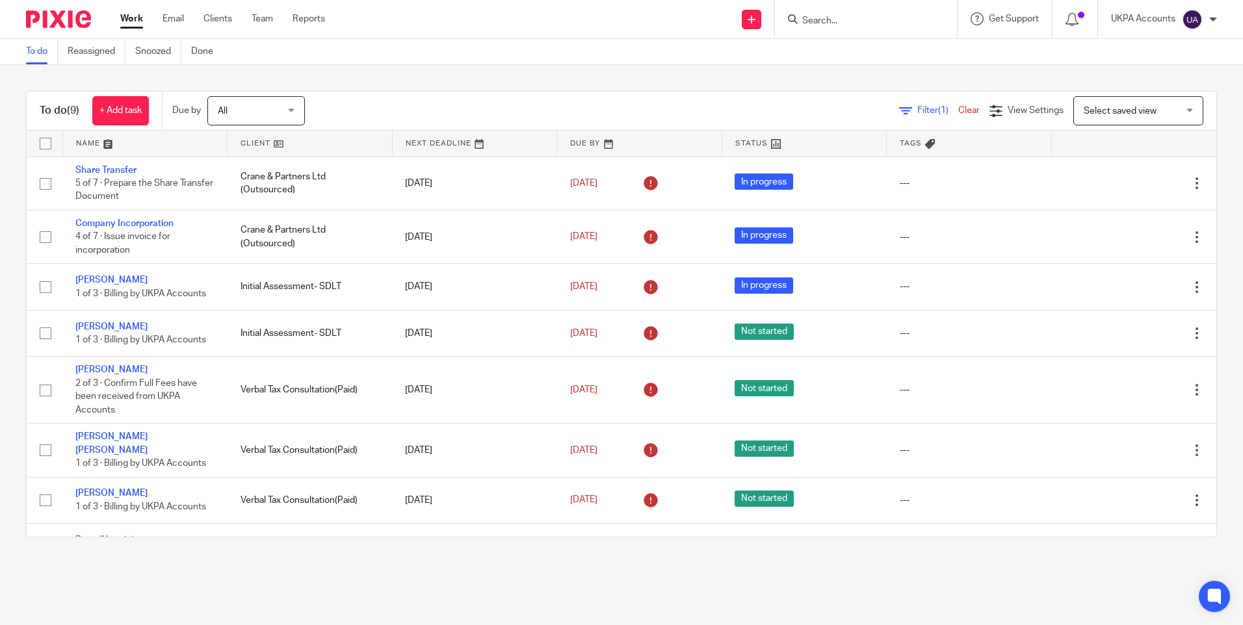
click at [21, 54] on div "To do Reassigned Snoozed Done" at bounding box center [123, 51] width 246 height 25
click at [35, 54] on link "To do" at bounding box center [42, 51] width 32 height 25
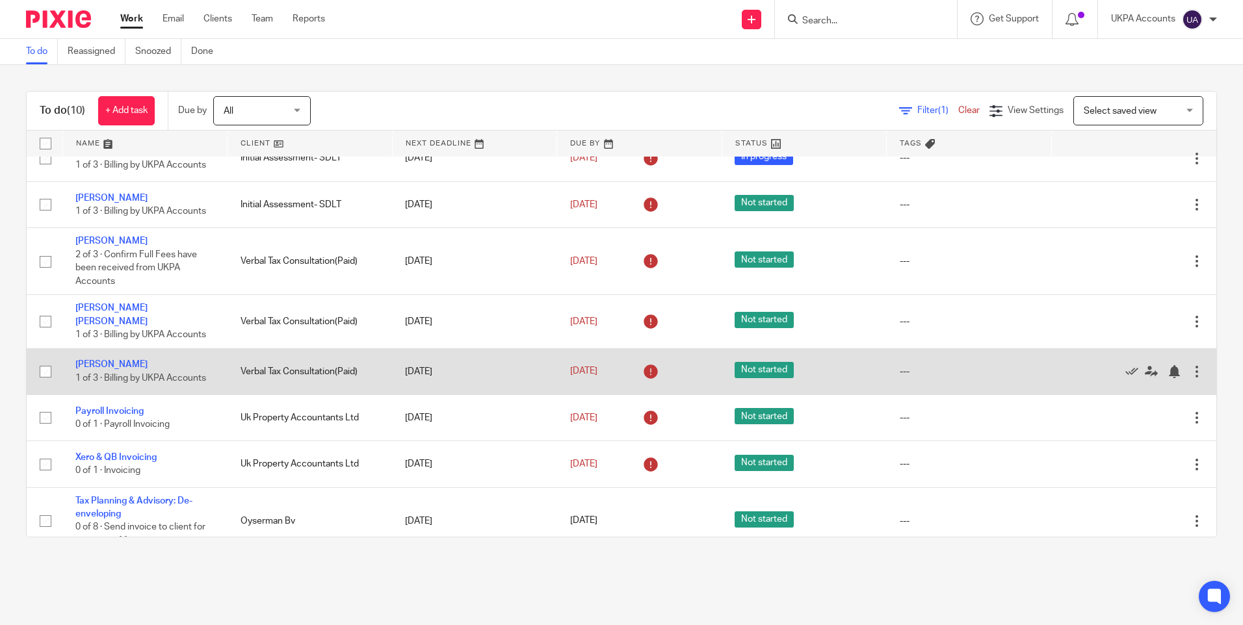
scroll to position [139, 0]
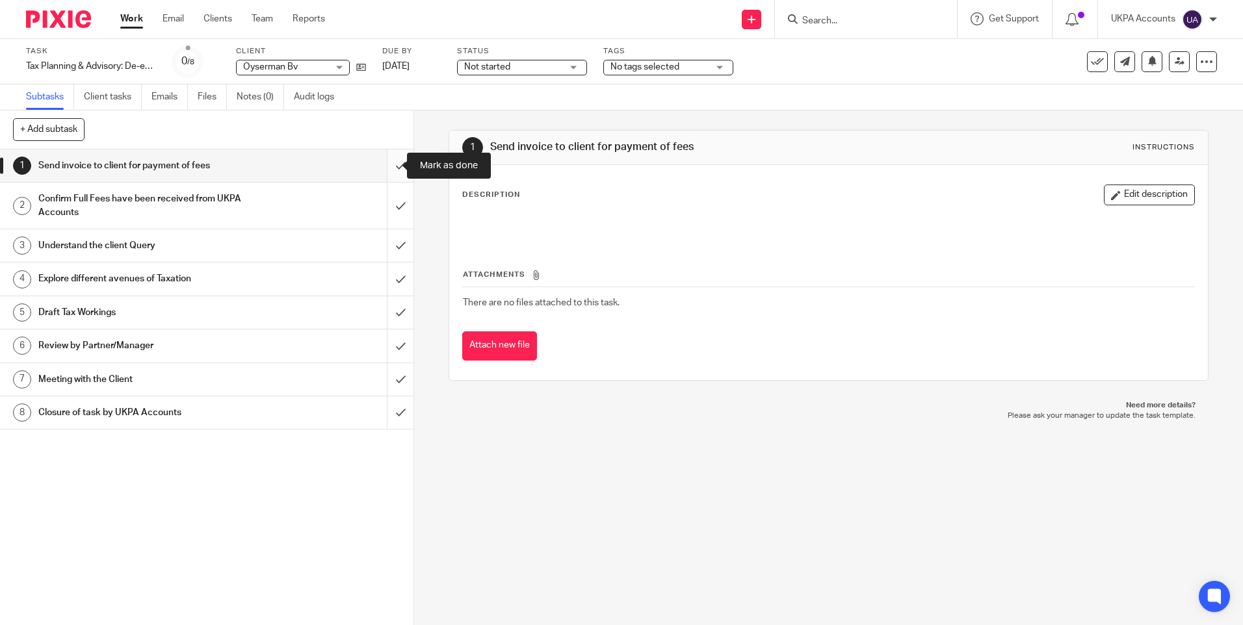
click at [389, 163] on input "submit" at bounding box center [207, 166] width 414 height 33
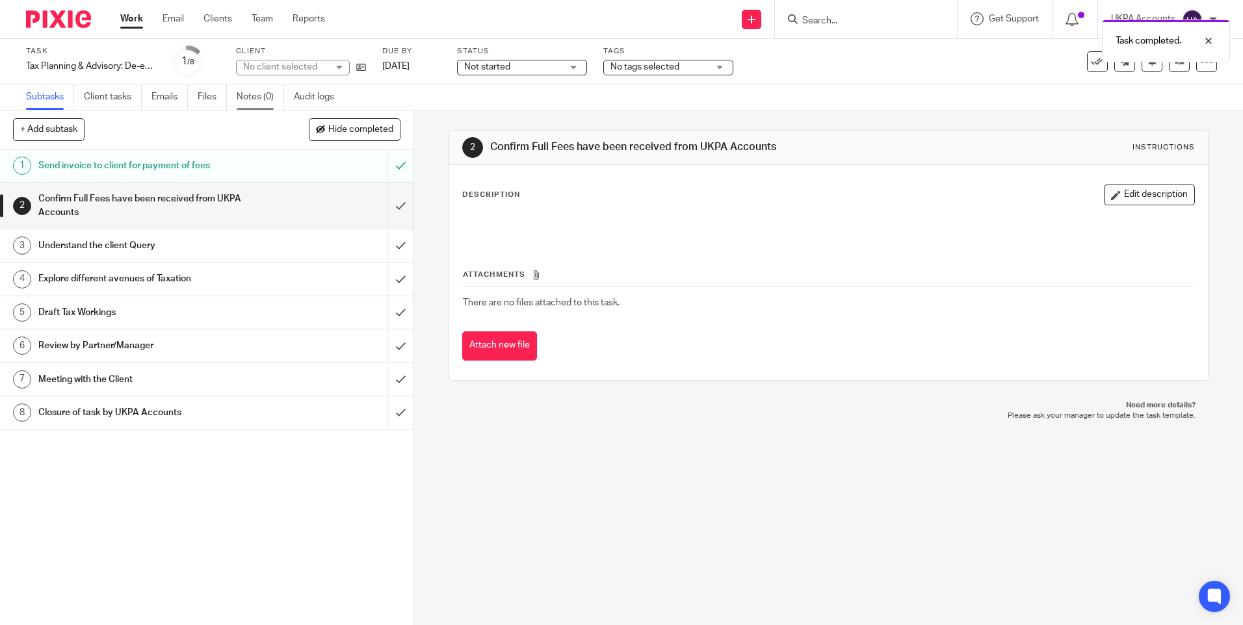
click at [265, 99] on link "Notes (0)" at bounding box center [260, 97] width 47 height 25
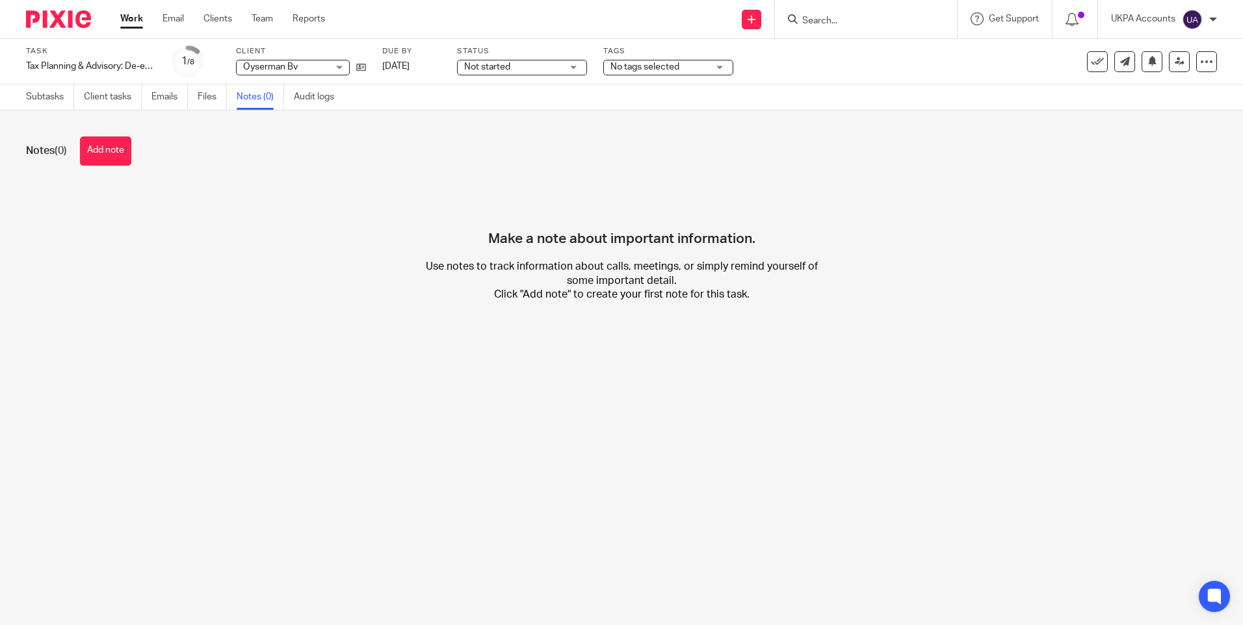
drag, startPoint x: 109, startPoint y: 153, endPoint x: 117, endPoint y: 154, distance: 7.9
click at [109, 153] on button "Add note" at bounding box center [105, 151] width 51 height 29
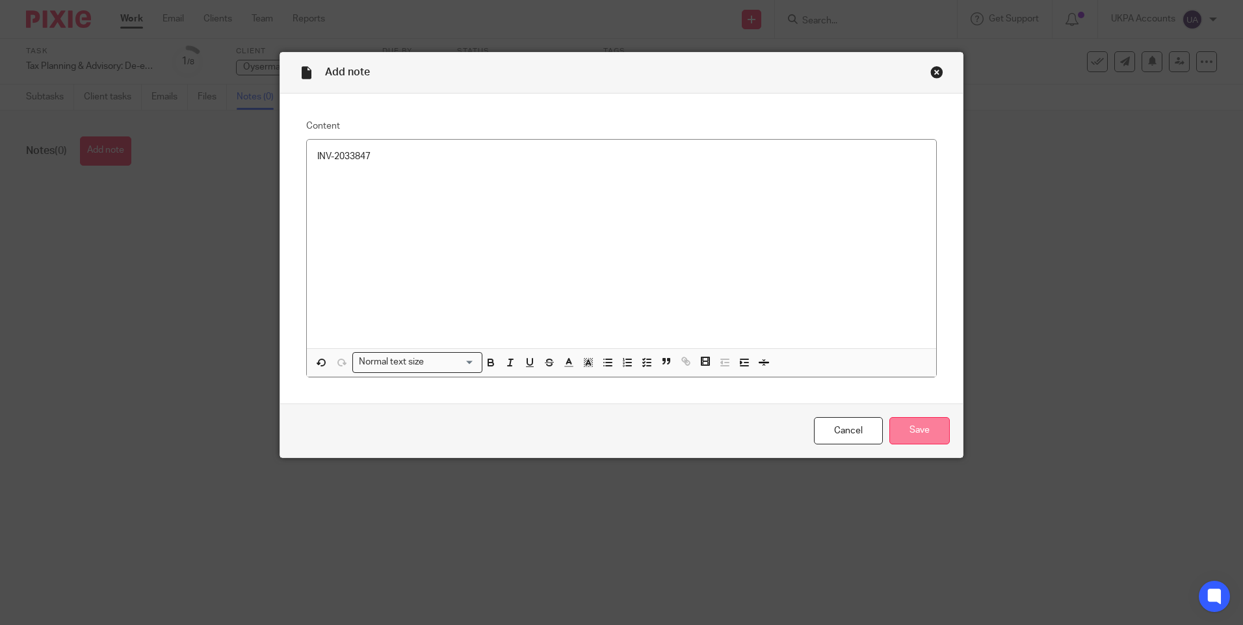
click at [912, 424] on input "Save" at bounding box center [919, 431] width 60 height 28
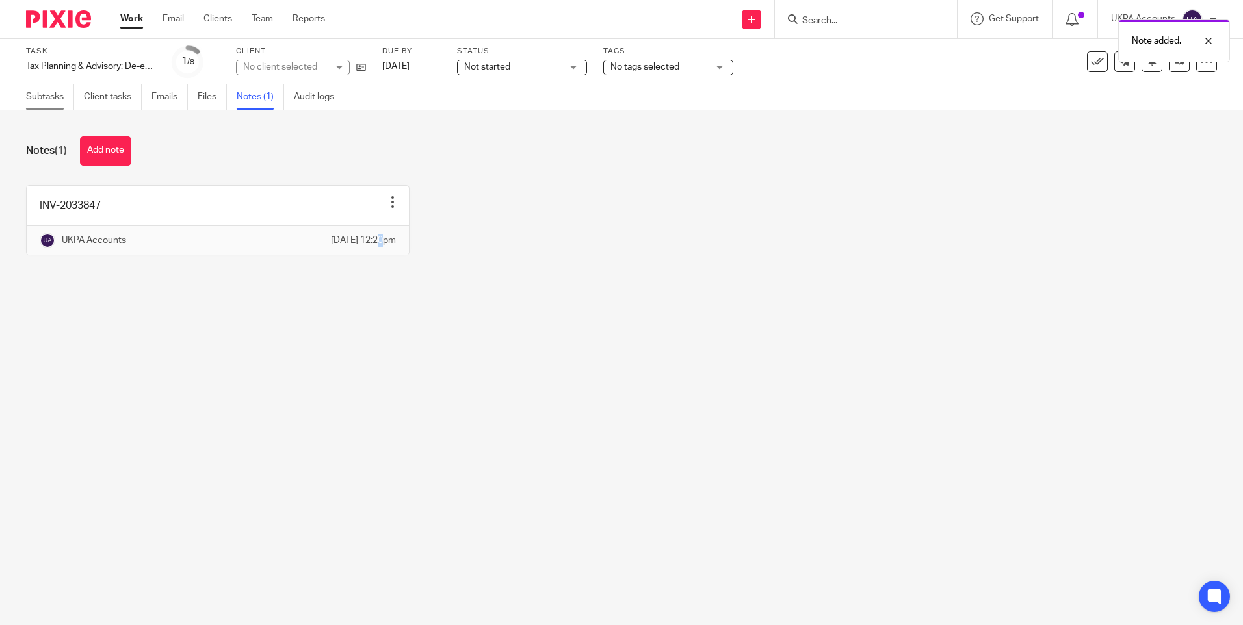
click at [51, 98] on link "Subtasks" at bounding box center [50, 97] width 48 height 25
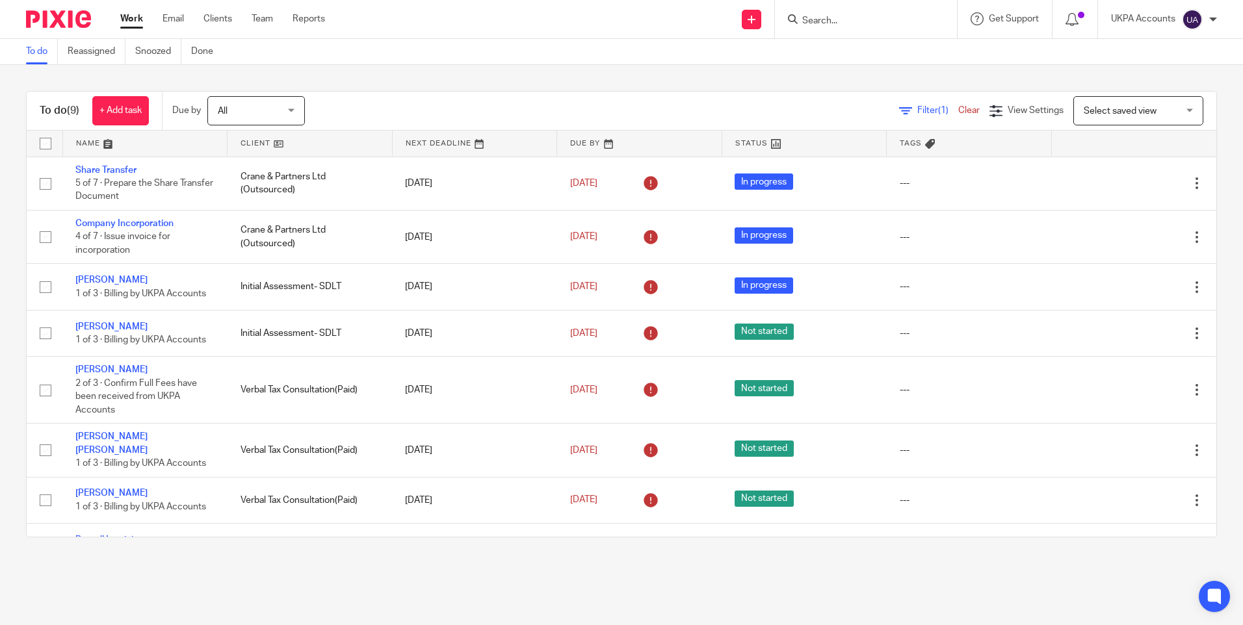
click at [44, 55] on link "To do" at bounding box center [42, 51] width 32 height 25
